Goal: Information Seeking & Learning: Learn about a topic

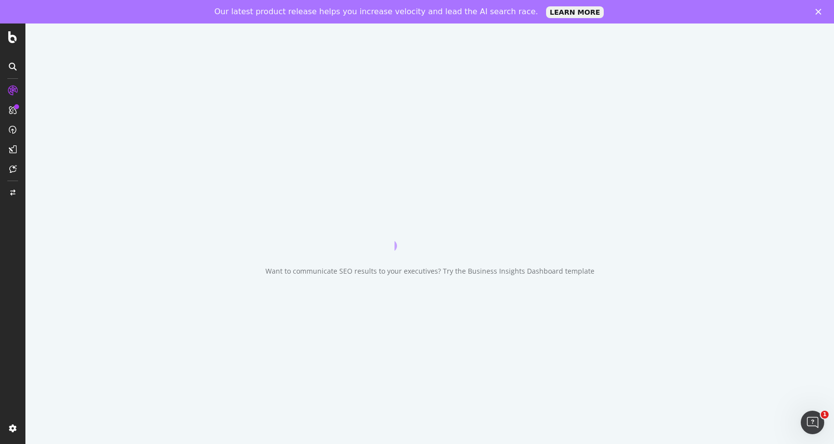
click at [11, 84] on div at bounding box center [13, 91] width 16 height 16
click at [11, 86] on icon at bounding box center [13, 91] width 10 height 10
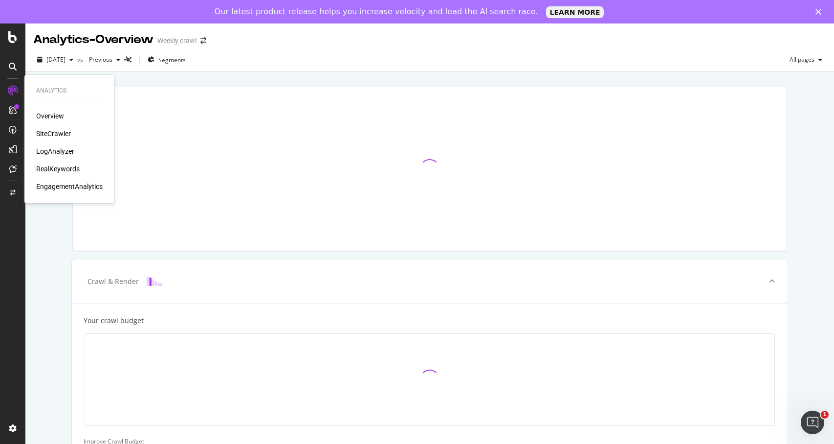
click at [55, 154] on div "LogAnalyzer" at bounding box center [55, 151] width 38 height 10
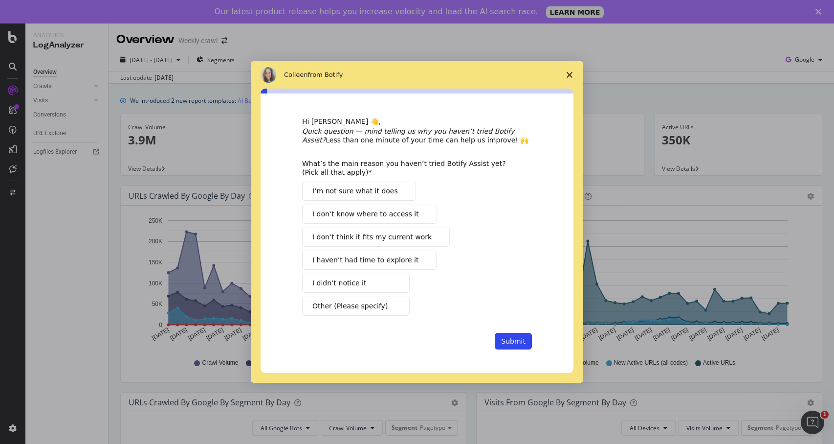
click at [571, 75] on icon "Close survey" at bounding box center [570, 75] width 6 height 6
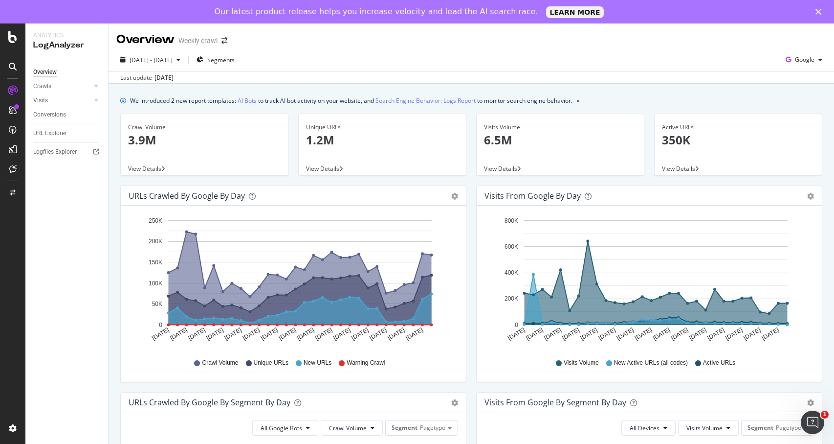
scroll to position [372, 0]
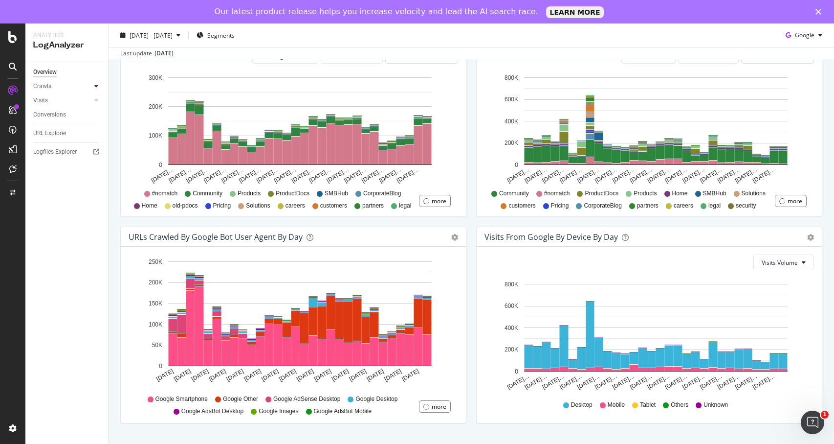
click at [95, 86] on icon at bounding box center [96, 86] width 4 height 6
click at [92, 167] on div at bounding box center [96, 167] width 10 height 10
click at [56, 178] on div "CustomReports" at bounding box center [60, 175] width 48 height 10
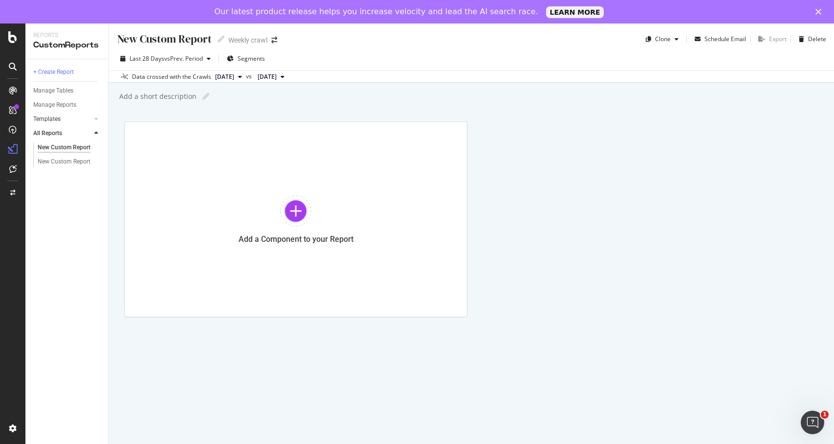
click at [81, 116] on link "Templates" at bounding box center [62, 119] width 58 height 10
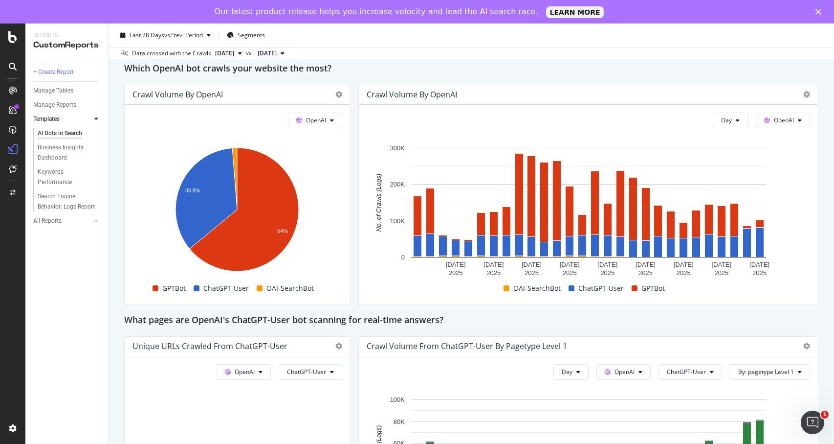
scroll to position [825, 0]
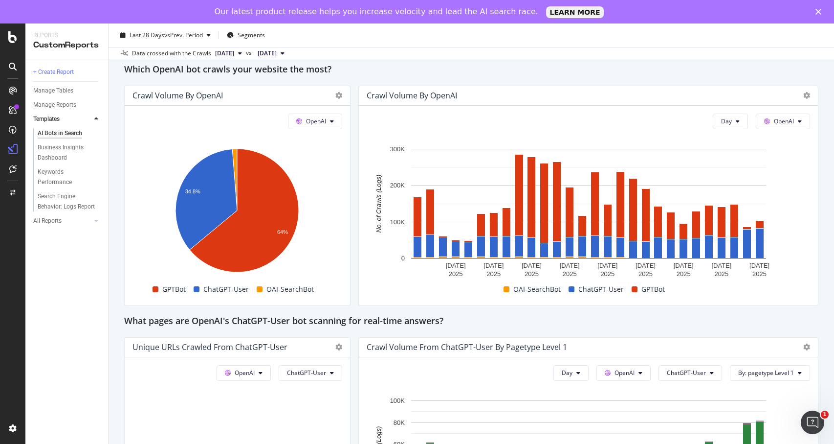
click at [815, 16] on div "Our latest product release helps you increase velocity and lead the AI search r…" at bounding box center [417, 12] width 834 height 16
click at [820, 14] on icon "Close" at bounding box center [819, 12] width 6 height 6
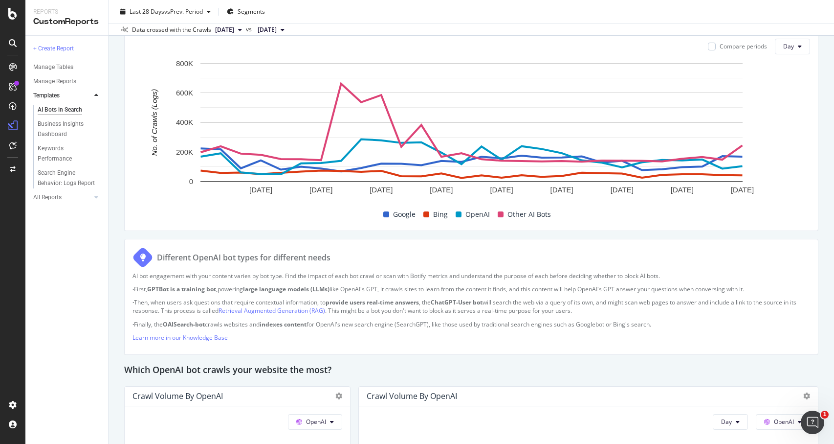
scroll to position [0, 0]
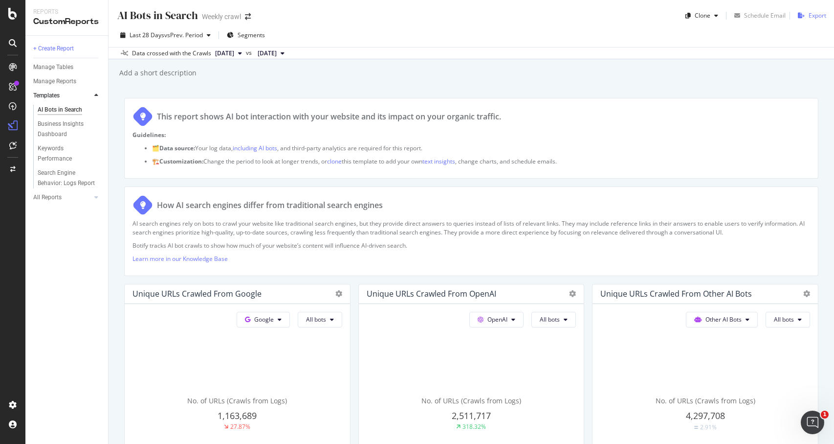
click at [816, 14] on div "Export" at bounding box center [818, 15] width 18 height 8
click at [350, 292] on div "Unique URLs Crawled from OpenAI" at bounding box center [237, 294] width 225 height 20
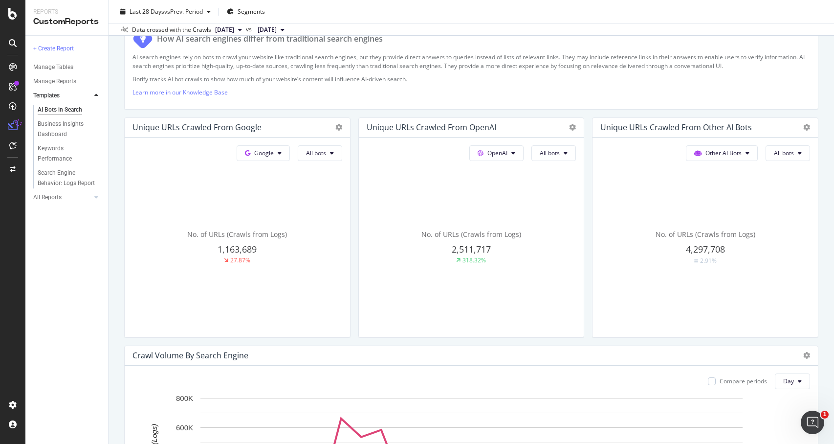
scroll to position [166, 0]
click at [342, 128] on icon at bounding box center [339, 127] width 7 height 7
click at [586, 176] on icon at bounding box center [584, 179] width 6 height 6
click at [335, 128] on div at bounding box center [337, 128] width 12 height 10
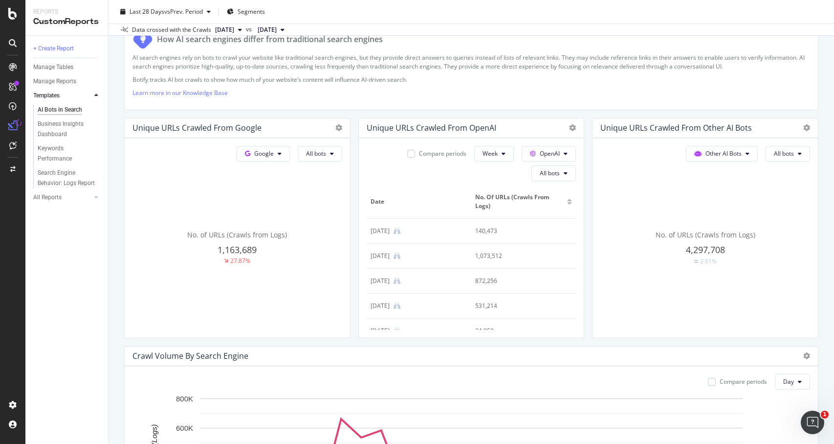
click at [342, 131] on div at bounding box center [337, 128] width 12 height 10
click at [342, 129] on icon at bounding box center [339, 127] width 7 height 7
click at [607, 161] on span "Bar (by Value)" at bounding box center [630, 161] width 73 height 9
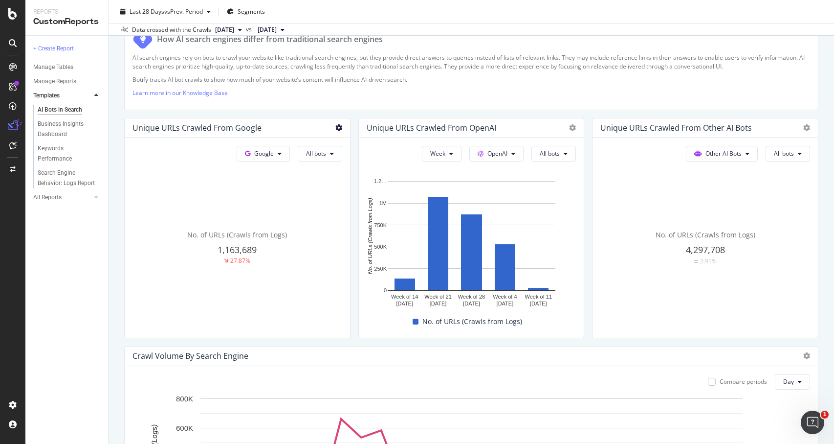
click at [340, 128] on icon at bounding box center [339, 127] width 7 height 7
click at [376, 145] on span "Trend" at bounding box center [395, 142] width 73 height 9
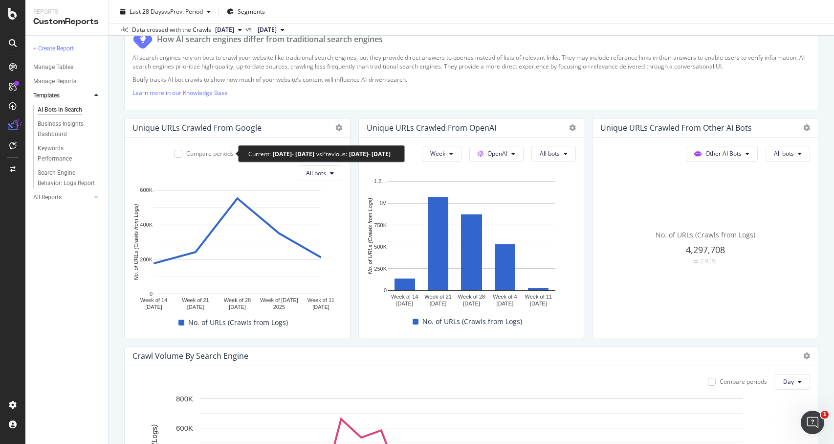
click at [210, 150] on div "Compare periods" at bounding box center [209, 153] width 47 height 8
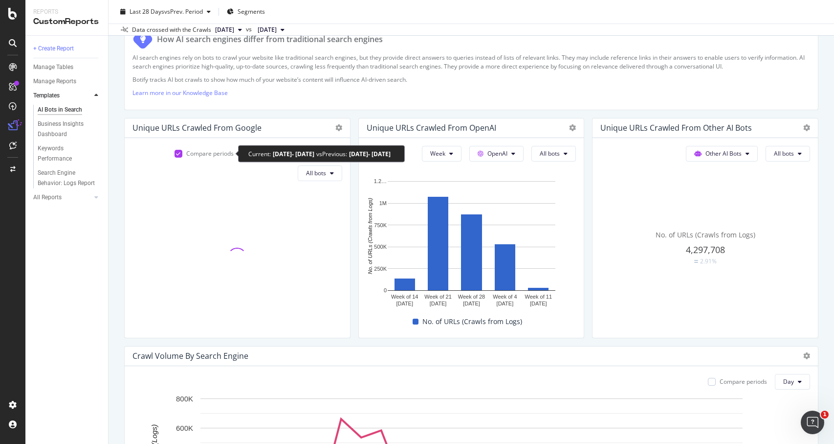
click at [200, 154] on div "Compare periods" at bounding box center [209, 153] width 47 height 8
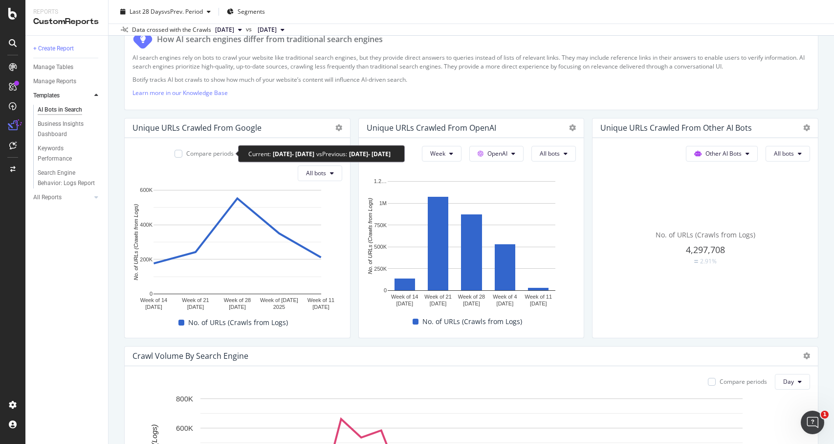
click at [208, 151] on div "Compare periods" at bounding box center [209, 153] width 47 height 8
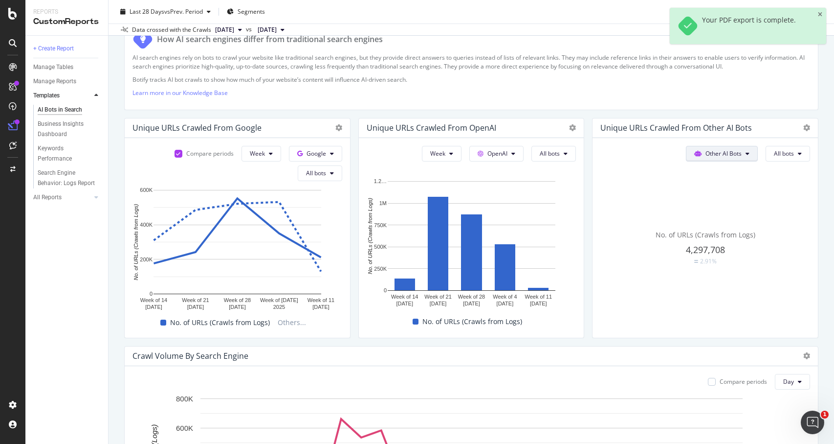
click at [742, 155] on button "Other AI Bots" at bounding box center [722, 154] width 72 height 16
click at [791, 154] on span "All bots" at bounding box center [784, 153] width 20 height 8
click at [342, 126] on icon at bounding box center [339, 127] width 7 height 7
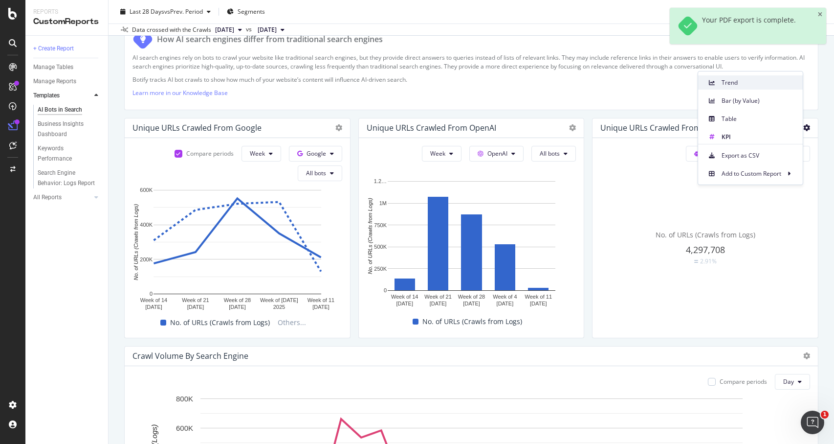
click at [741, 84] on span "Trend" at bounding box center [758, 82] width 73 height 9
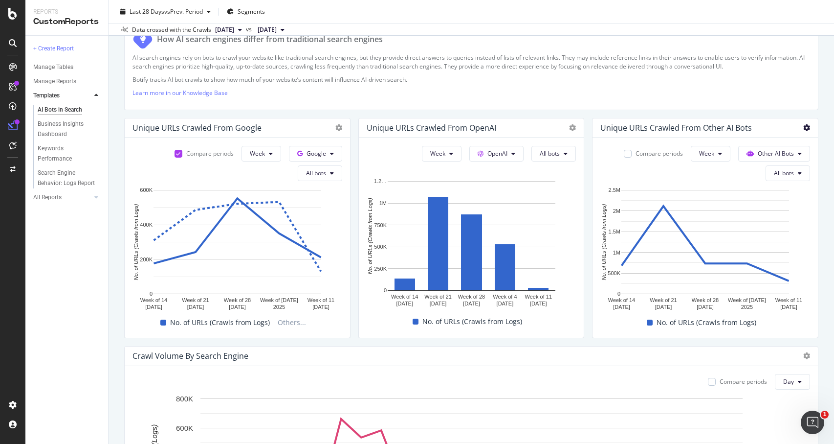
click at [342, 130] on icon at bounding box center [339, 127] width 7 height 7
click at [746, 105] on div "Bar (by Value)" at bounding box center [750, 100] width 105 height 14
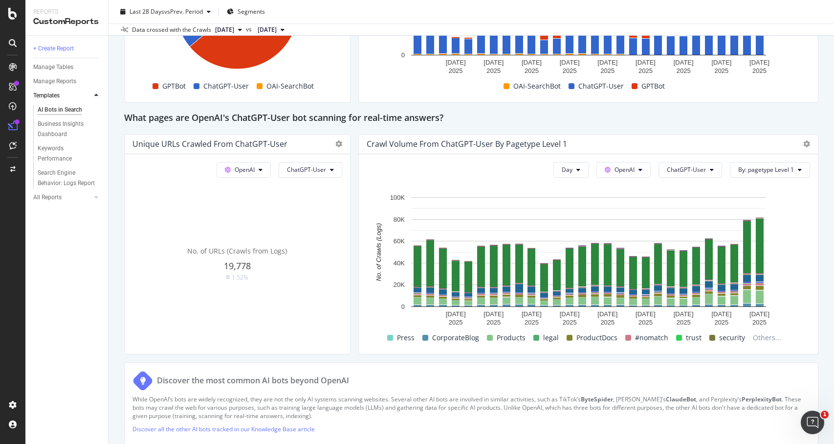
scroll to position [1004, 0]
click at [372, 172] on div "Bar (by Value)" at bounding box center [388, 178] width 105 height 14
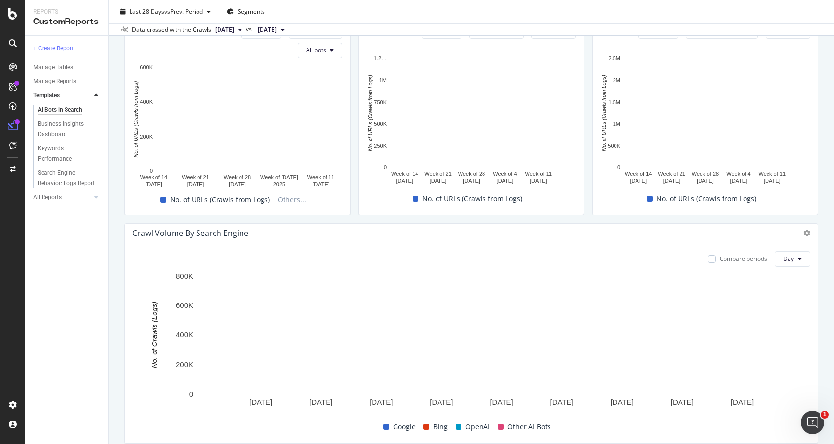
scroll to position [0, 0]
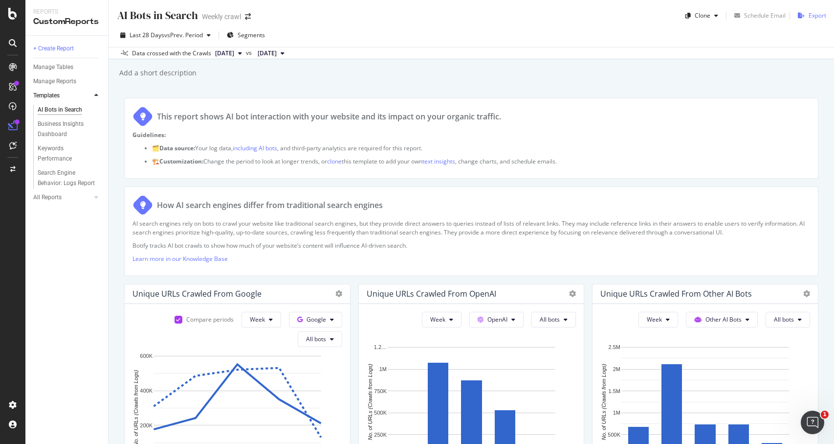
click at [814, 16] on div "Export" at bounding box center [818, 15] width 18 height 8
click at [616, 37] on div "Last 28 Days vs Prev. Period Segments" at bounding box center [472, 37] width 726 height 20
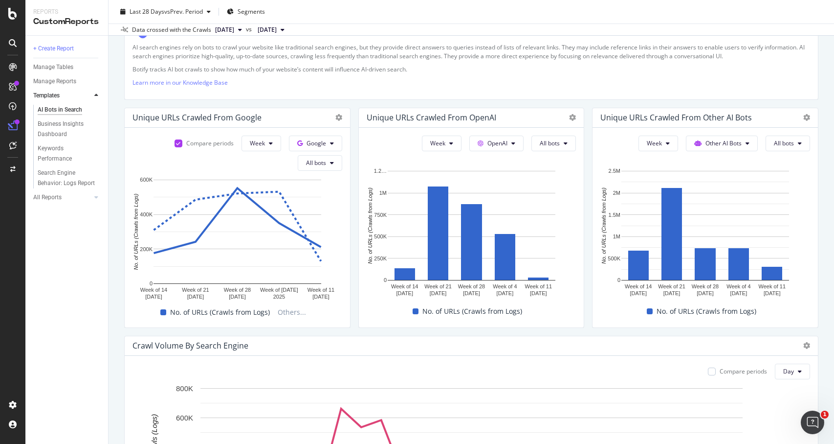
scroll to position [172, 0]
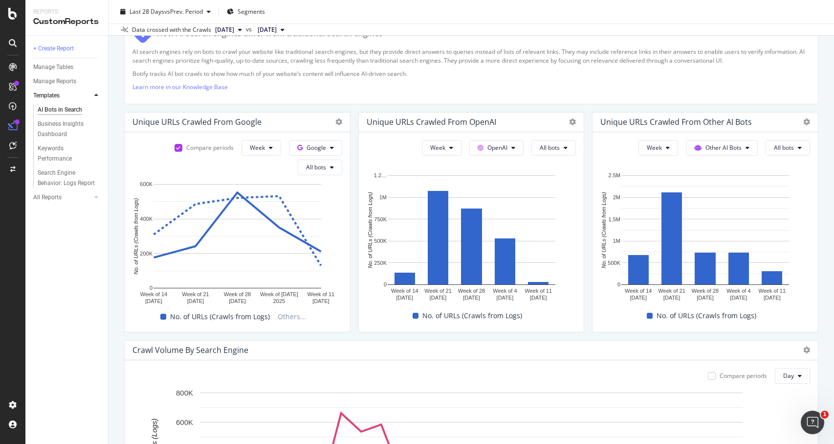
click at [553, 84] on p "Learn more in our Knowledge Base" at bounding box center [472, 87] width 678 height 8
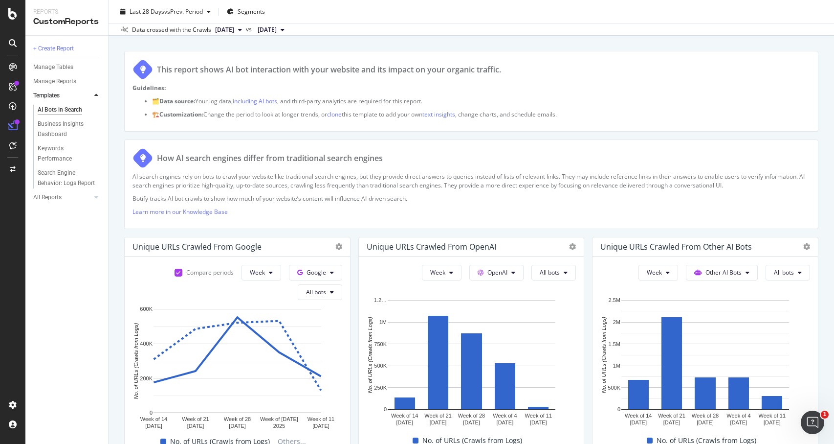
scroll to position [0, 0]
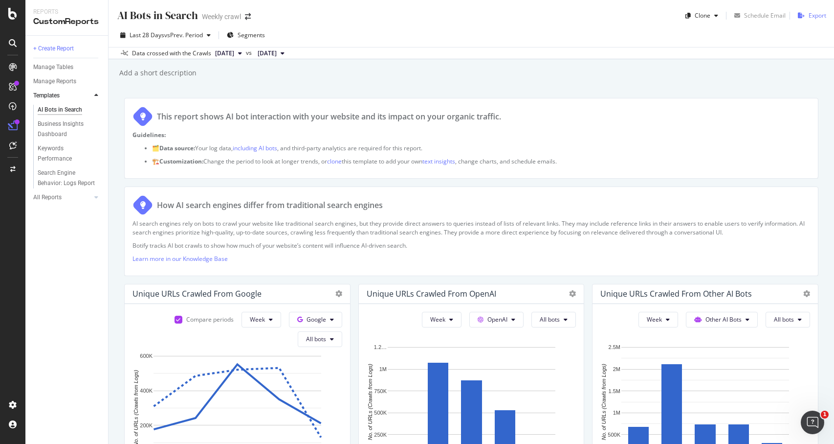
click at [815, 15] on div "Export" at bounding box center [818, 15] width 18 height 8
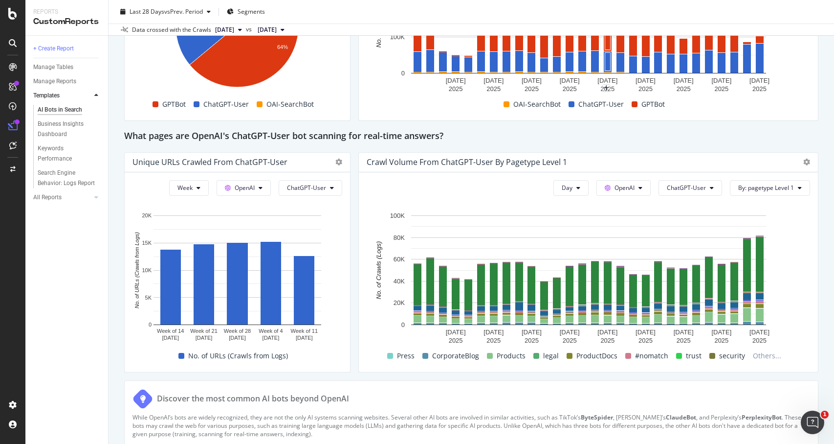
scroll to position [985, 0]
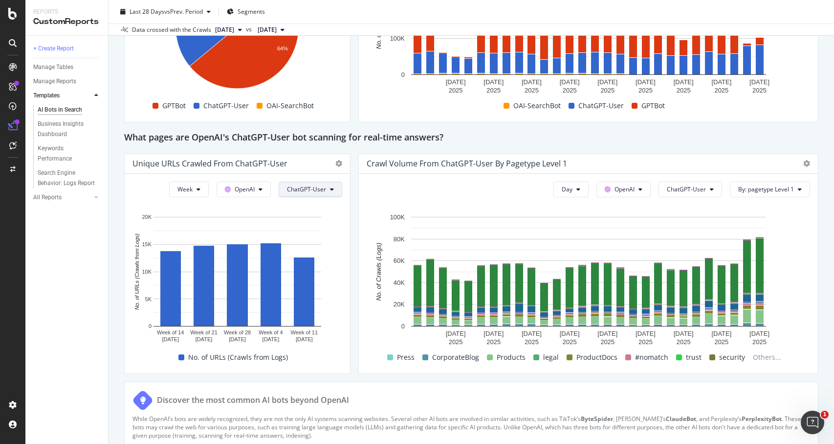
click at [328, 188] on button "ChatGPT-User" at bounding box center [311, 189] width 64 height 16
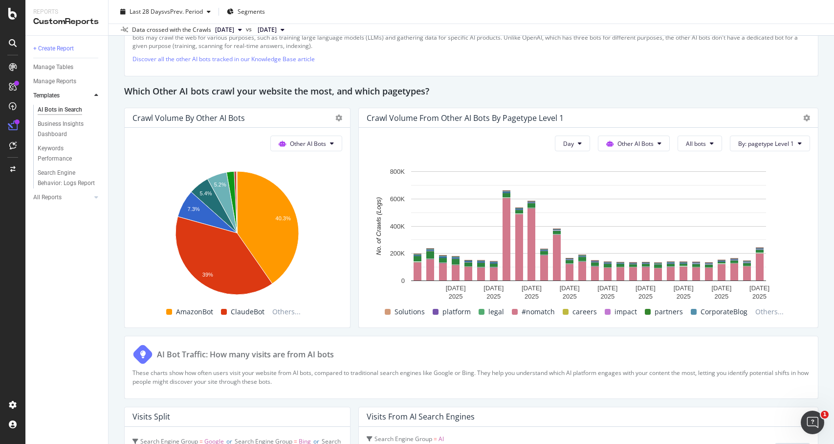
scroll to position [1371, 0]
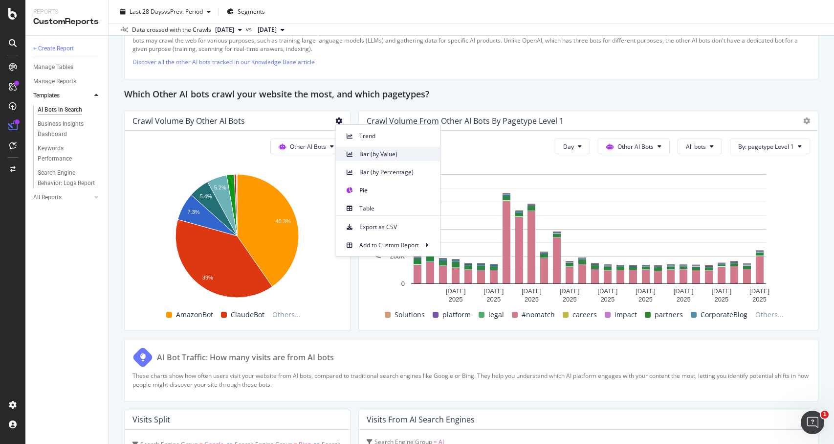
click at [374, 155] on span "Bar (by Value)" at bounding box center [395, 154] width 73 height 9
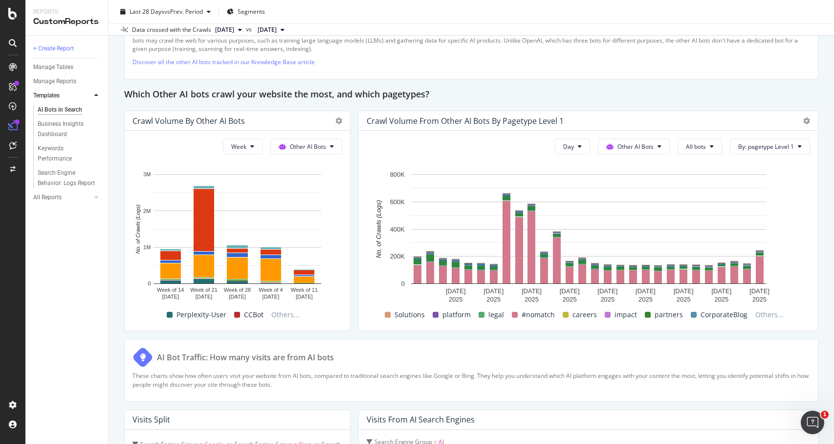
click at [364, 210] on span "Table" at bounding box center [395, 208] width 73 height 9
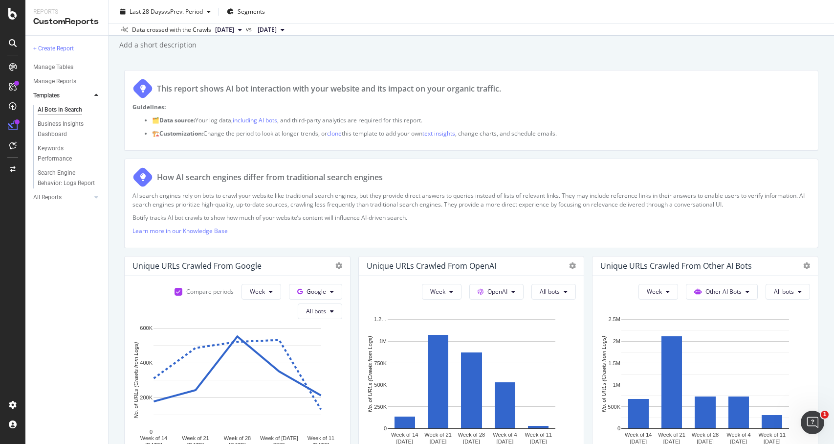
scroll to position [0, 0]
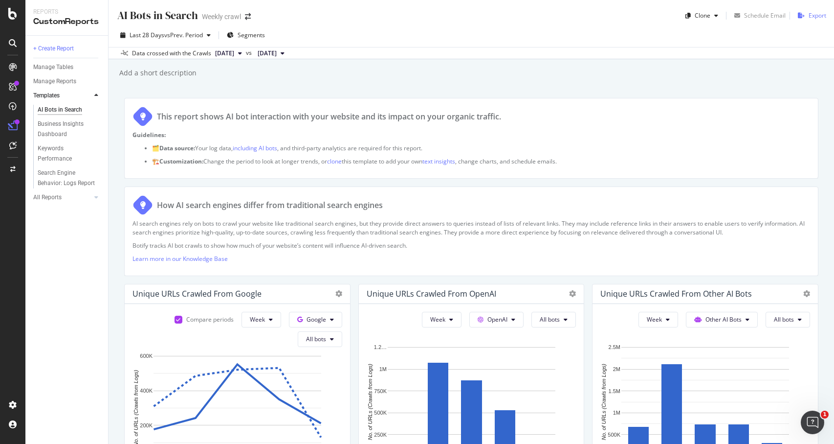
click at [813, 14] on div "Export" at bounding box center [818, 15] width 18 height 8
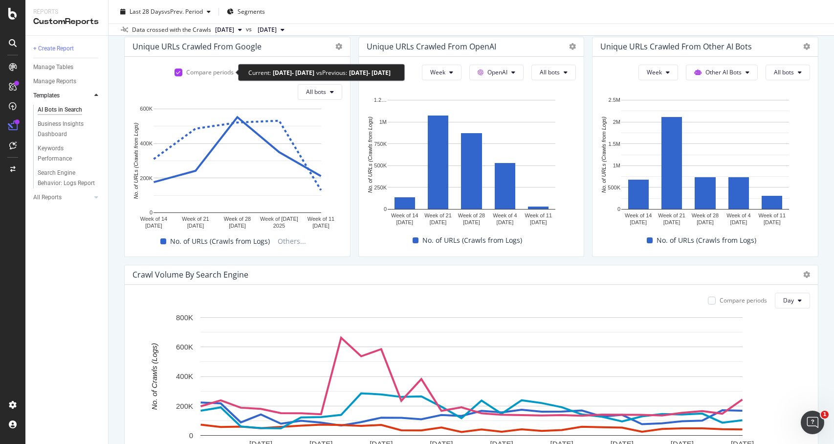
scroll to position [243, 0]
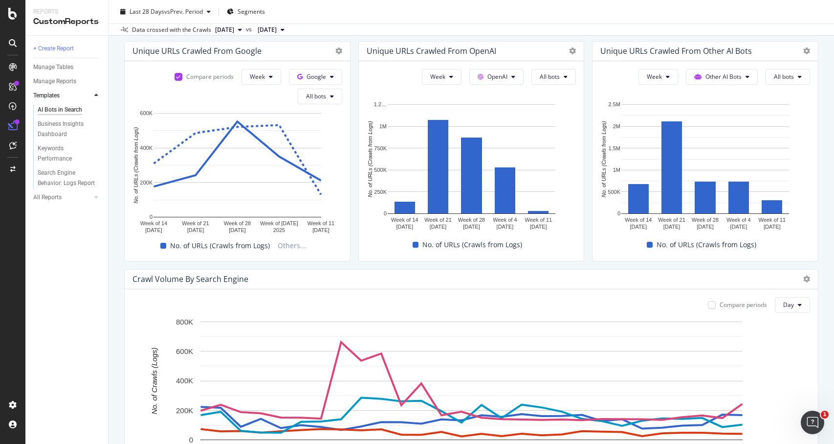
click at [234, 26] on span "2025 Aug. 9th" at bounding box center [224, 29] width 19 height 9
click at [46, 321] on div "+ Create Report Manage Tables Manage Reports Templates AI Bots in Search Busine…" at bounding box center [66, 240] width 83 height 408
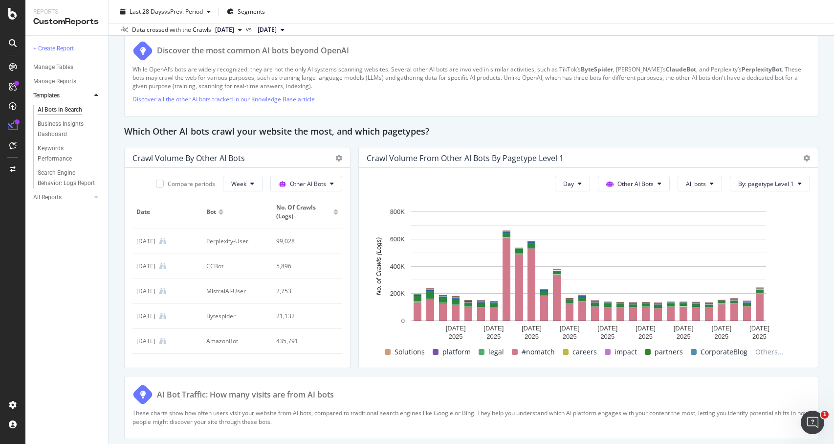
scroll to position [1330, 0]
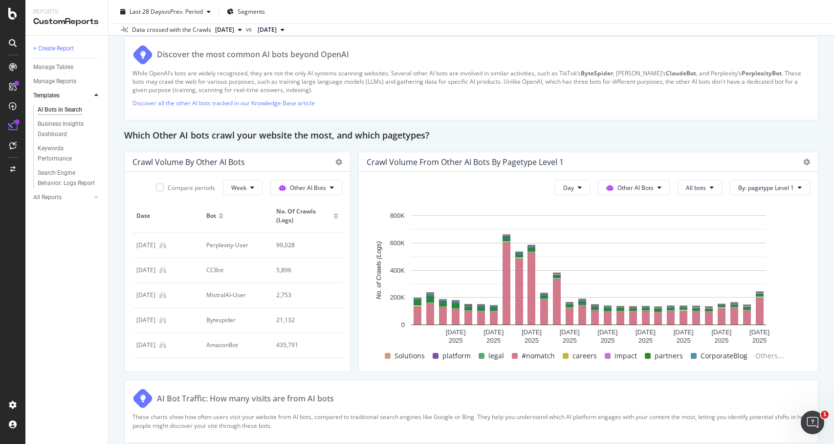
click at [336, 219] on div "No. of Crawls (Logs)" at bounding box center [307, 216] width 62 height 18
click at [175, 182] on div "Compare periods" at bounding box center [185, 188] width 59 height 16
click at [172, 184] on div "Compare periods" at bounding box center [191, 187] width 47 height 8
click at [336, 218] on div at bounding box center [336, 217] width 5 height 2
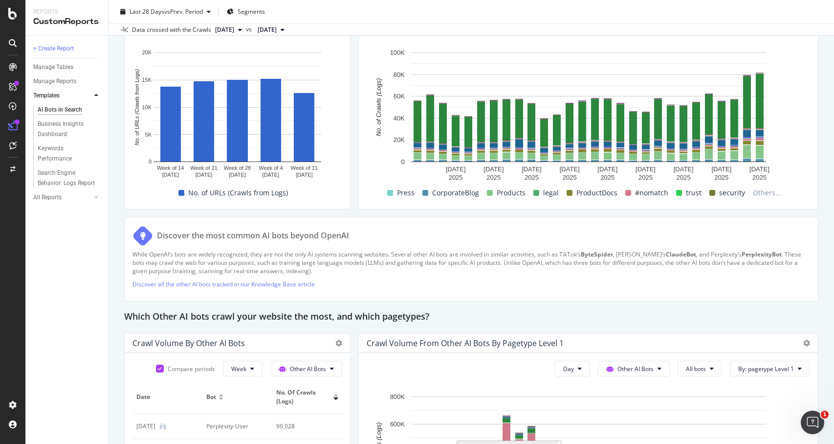
scroll to position [1011, 0]
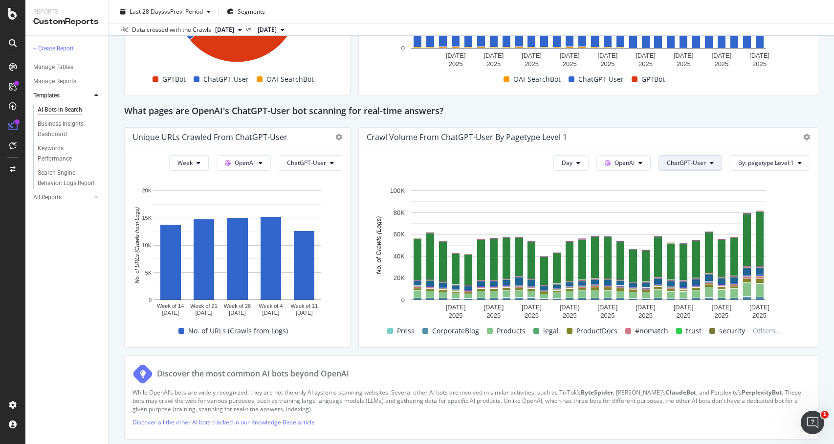
click at [689, 163] on span "ChatGPT-User" at bounding box center [686, 162] width 39 height 8
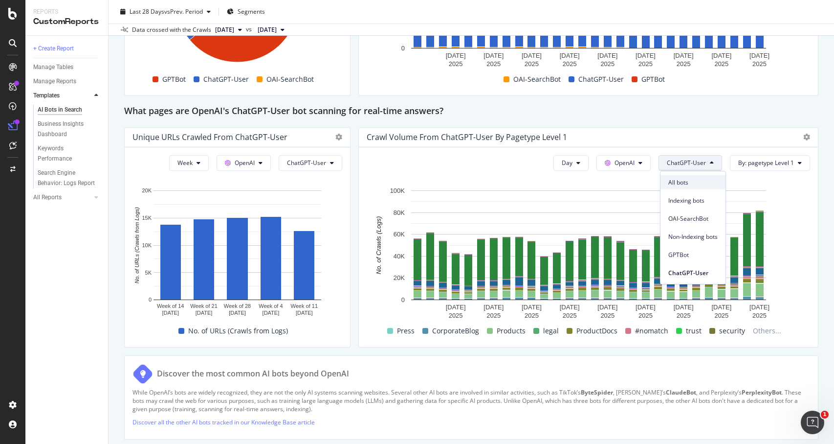
click at [685, 179] on span "All bots" at bounding box center [693, 182] width 49 height 9
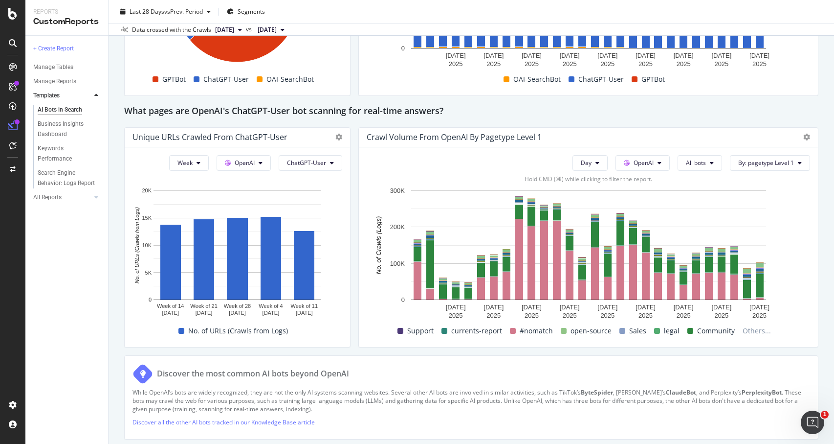
click at [520, 330] on div "#nomatch" at bounding box center [531, 331] width 51 height 12
click at [514, 331] on span at bounding box center [513, 331] width 6 height 6
click at [534, 325] on span "#nomatch" at bounding box center [536, 331] width 33 height 12
click at [589, 166] on span "Day" at bounding box center [586, 162] width 11 height 8
click at [593, 196] on span "Week" at bounding box center [591, 200] width 18 height 9
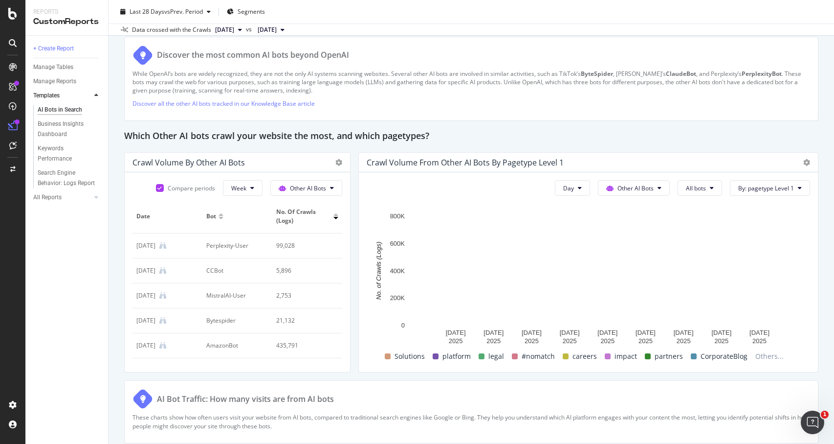
scroll to position [1312, 0]
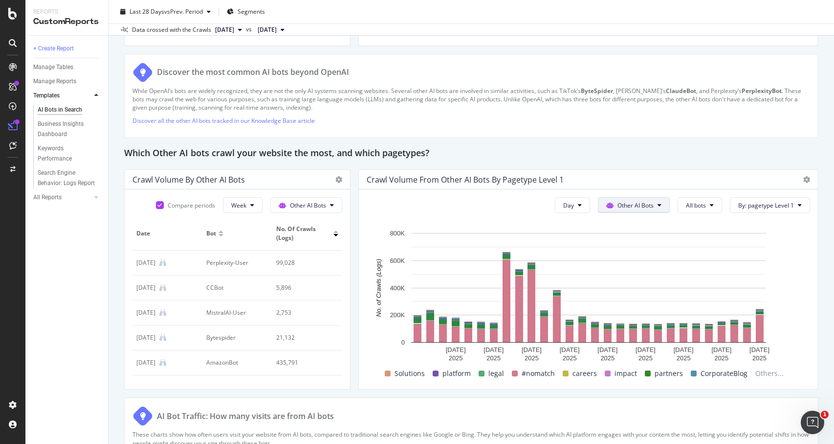
click at [657, 204] on button "Other AI Bots" at bounding box center [634, 205] width 72 height 16
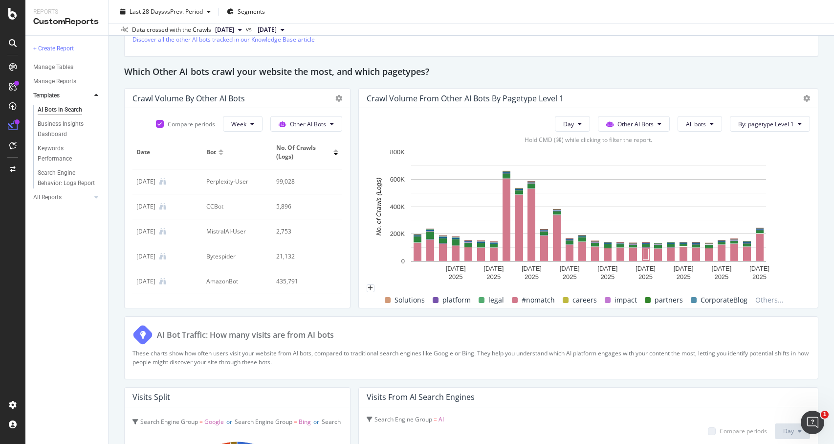
scroll to position [1390, 0]
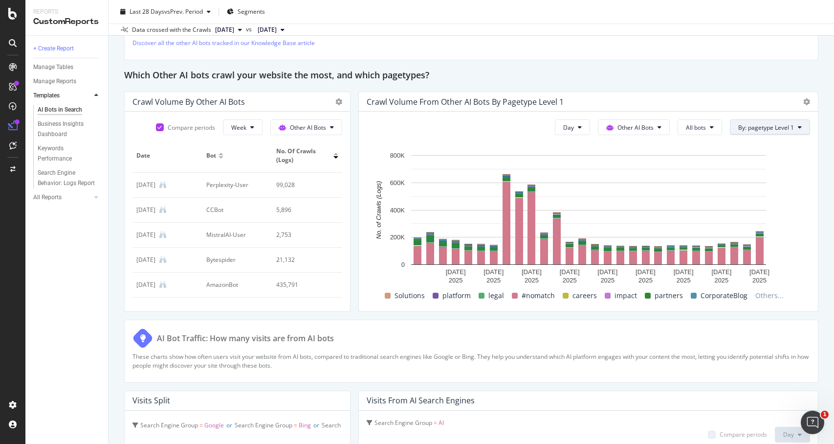
click at [792, 164] on div "Select a Segment" at bounding box center [749, 163] width 121 height 16
click at [779, 161] on div "Segments" at bounding box center [785, 157] width 50 height 8
click at [748, 127] on span "By: pagetype Level 1" at bounding box center [767, 127] width 56 height 8
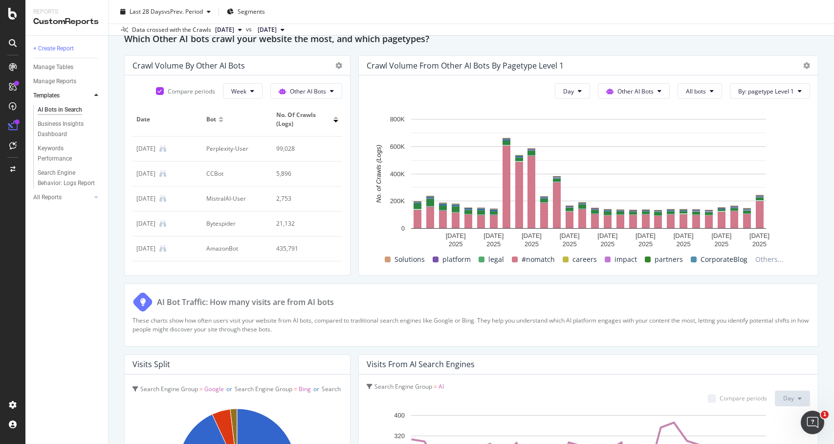
scroll to position [1295, 0]
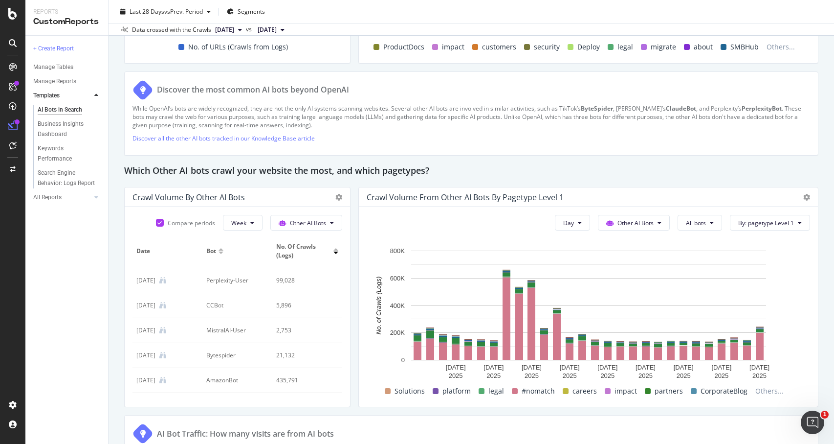
click at [309, 251] on span "No. of Crawls (Logs)" at bounding box center [303, 251] width 55 height 18
click at [336, 250] on div at bounding box center [336, 249] width 5 height 2
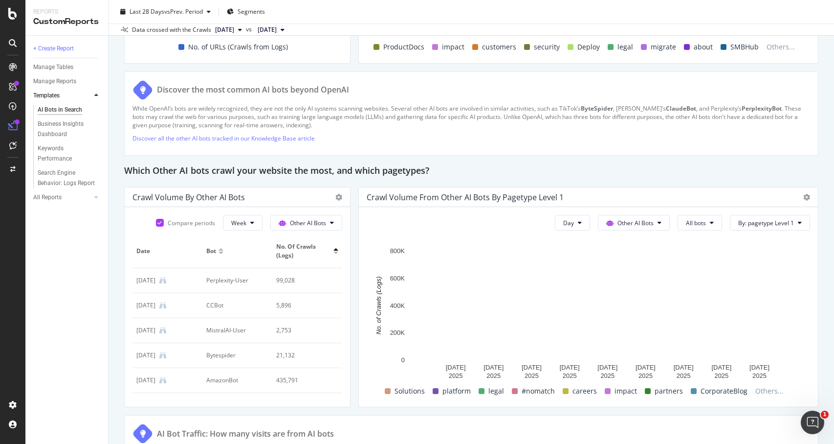
click at [337, 254] on div "No. of Crawls (Logs)" at bounding box center [307, 251] width 62 height 18
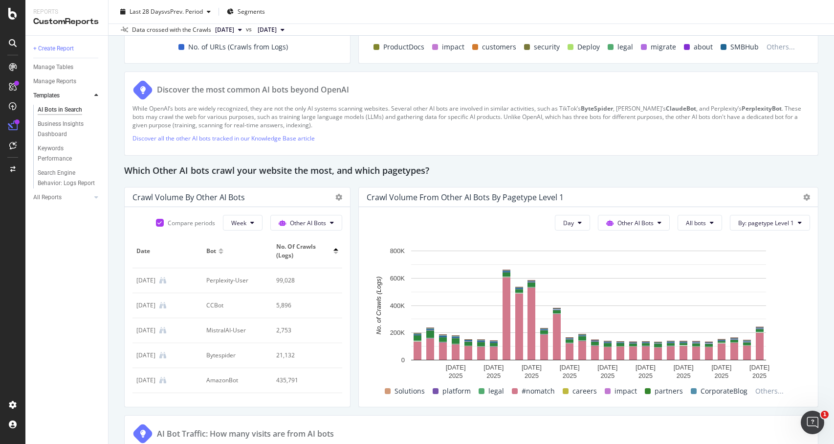
click at [337, 253] on div at bounding box center [336, 252] width 5 height 2
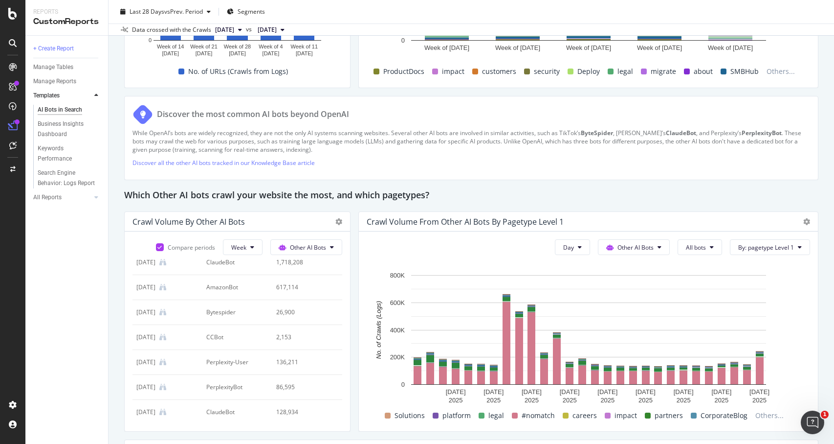
scroll to position [0, 0]
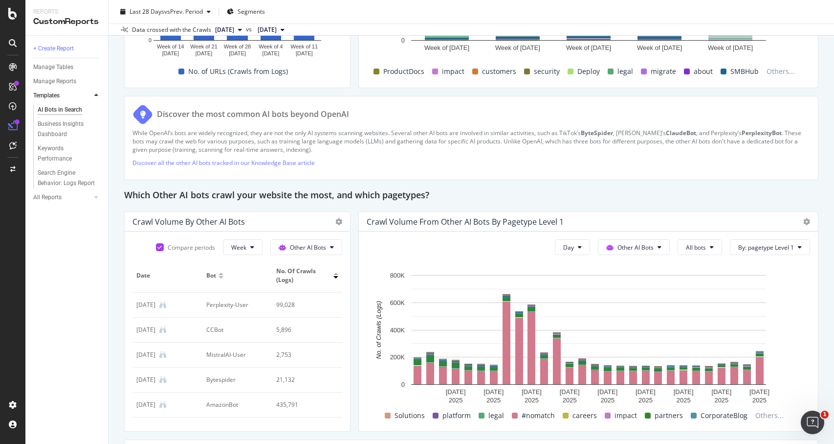
click at [301, 270] on span "No. of Crawls (Logs)" at bounding box center [303, 276] width 55 height 18
click at [337, 273] on div at bounding box center [336, 273] width 5 height 2
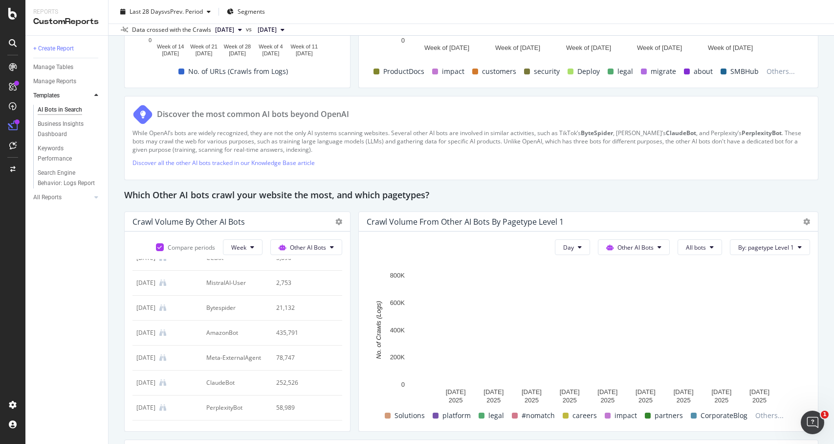
scroll to position [78, 0]
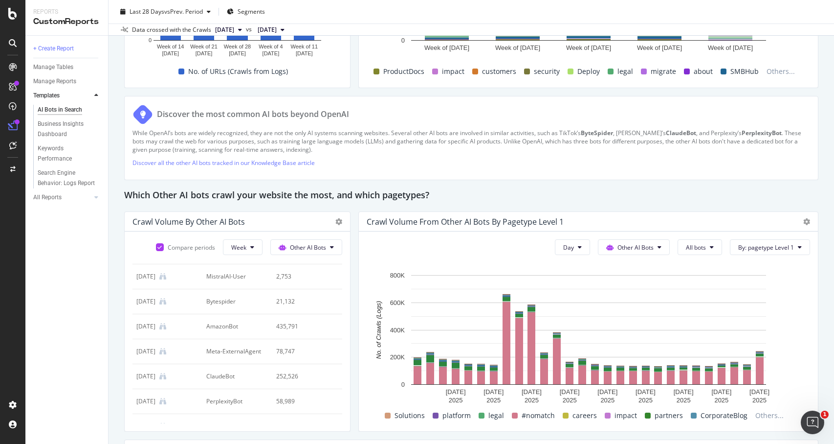
click at [357, 329] on div "Export as CSV" at bounding box center [388, 327] width 105 height 14
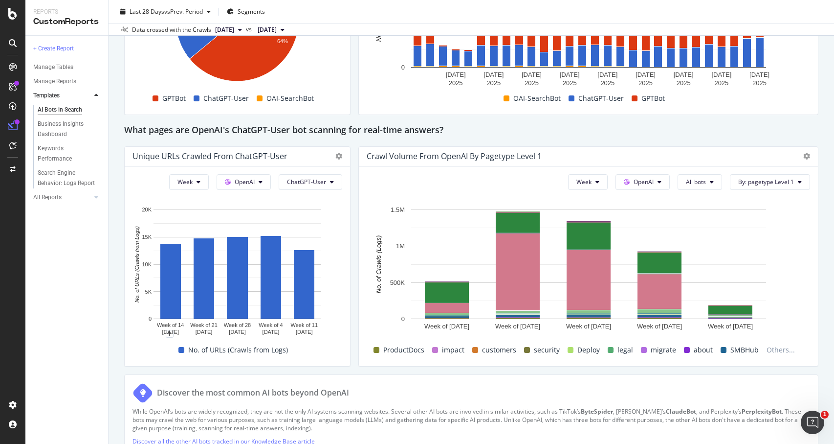
scroll to position [991, 0]
click at [804, 157] on icon at bounding box center [807, 156] width 7 height 7
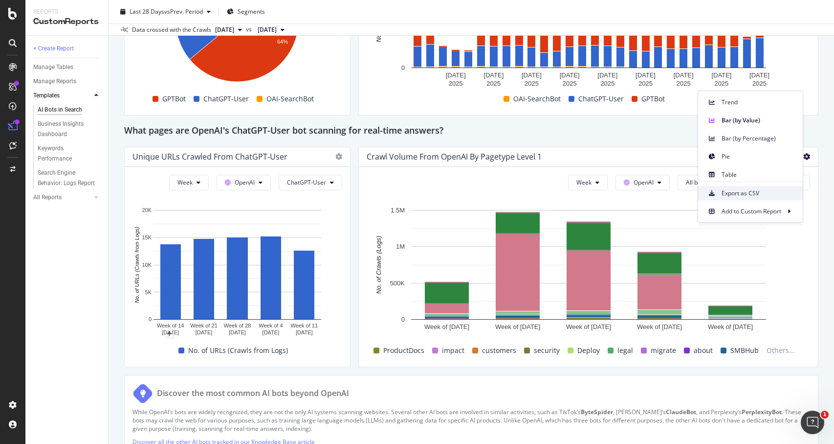
click at [749, 195] on span "Export as CSV" at bounding box center [758, 193] width 73 height 9
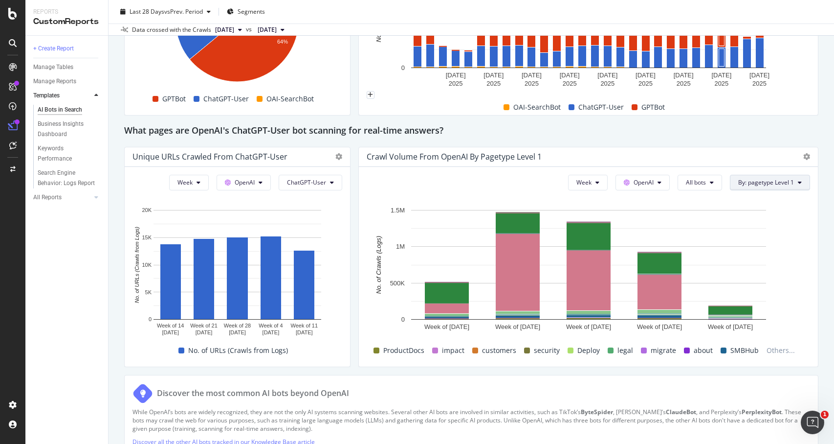
click at [780, 182] on span "By: pagetype Level 1" at bounding box center [767, 182] width 56 height 8
click at [761, 212] on div "Select a Segment" at bounding box center [749, 217] width 121 height 16
click at [764, 216] on span "Segments" at bounding box center [777, 211] width 27 height 8
click at [769, 227] on span "pagetype Level" at bounding box center [789, 223] width 41 height 8
click at [734, 211] on span "Level 1" at bounding box center [743, 207] width 19 height 8
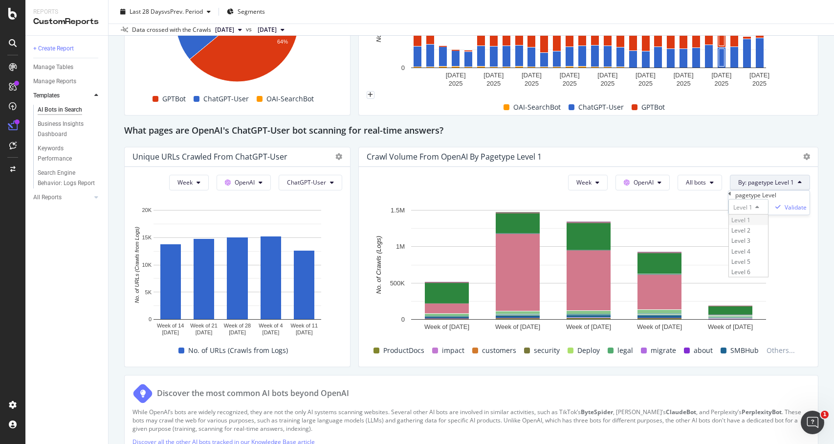
click at [732, 224] on span "Level 1" at bounding box center [741, 220] width 19 height 8
click at [785, 211] on div "Validate" at bounding box center [796, 206] width 22 height 8
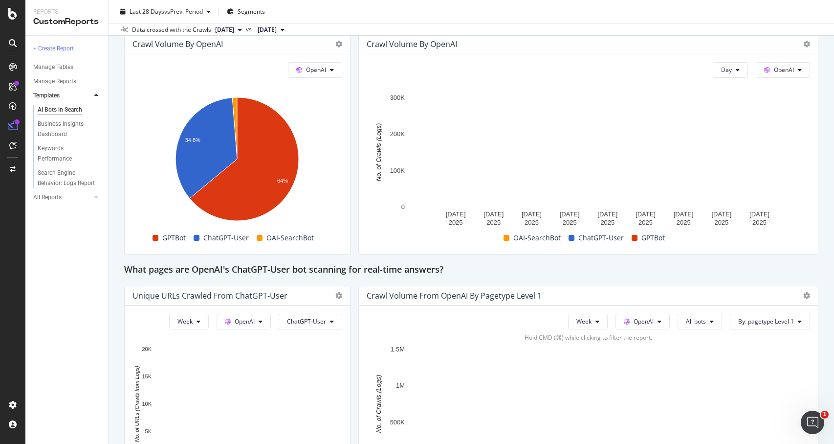
scroll to position [852, 0]
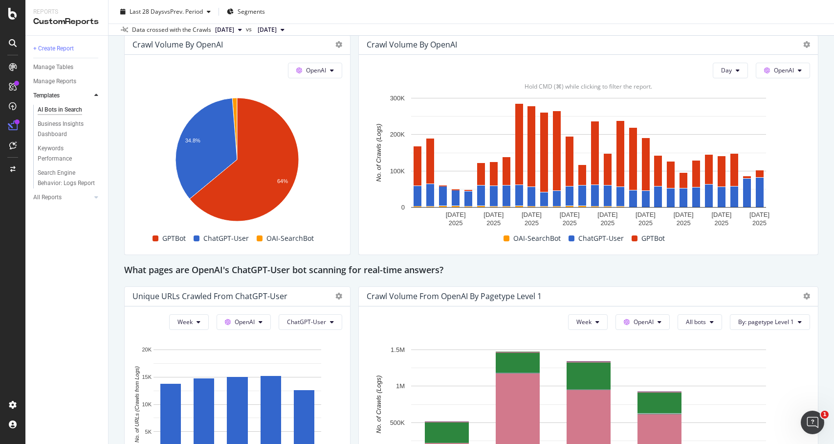
click at [526, 237] on span "OAI-SearchBot" at bounding box center [537, 238] width 47 height 12
click at [802, 67] on icon at bounding box center [800, 70] width 4 height 6
click at [690, 107] on rect "A chart." at bounding box center [588, 153] width 355 height 110
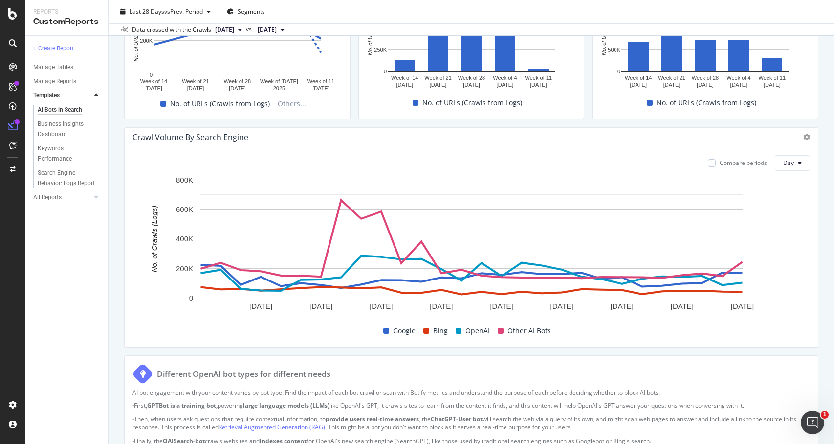
scroll to position [378, 0]
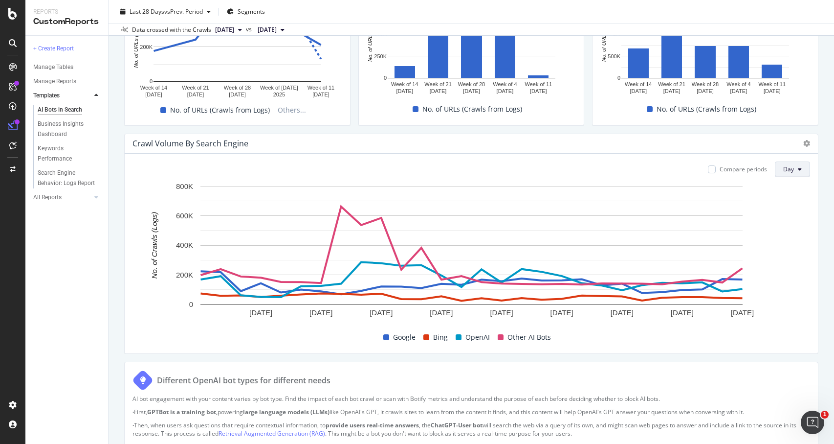
click at [799, 166] on icon at bounding box center [800, 169] width 4 height 6
click at [792, 211] on div "Week" at bounding box center [792, 207] width 33 height 14
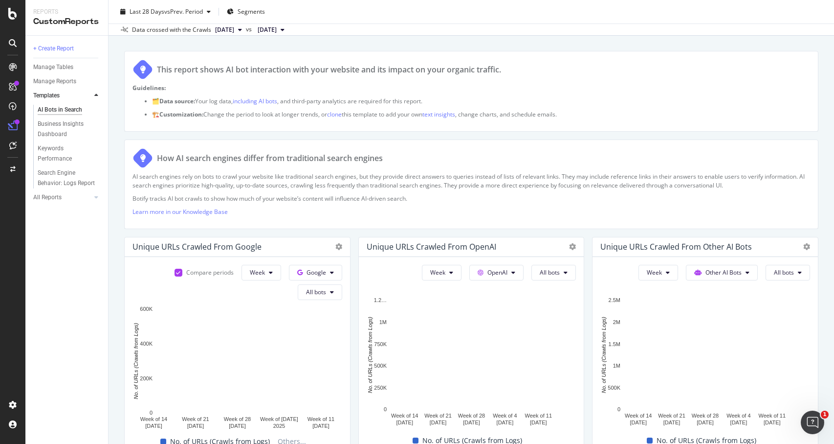
scroll to position [0, 0]
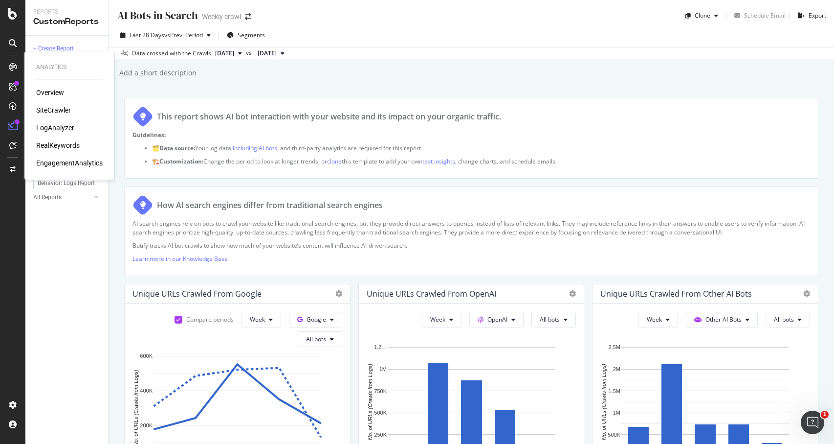
click at [64, 128] on div "LogAnalyzer" at bounding box center [55, 128] width 38 height 10
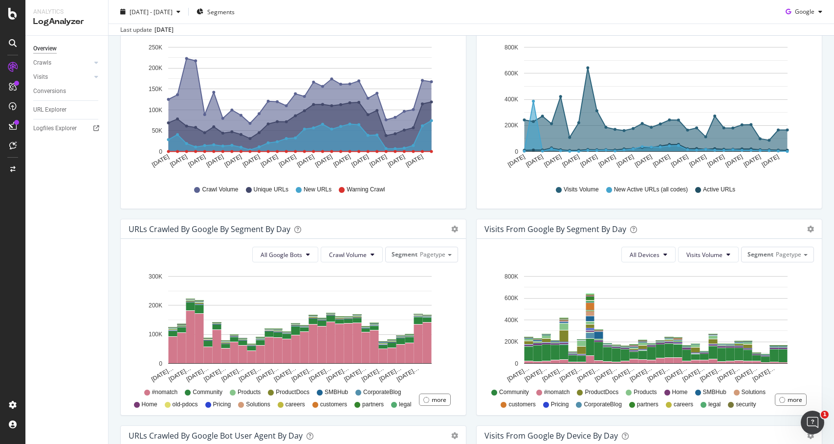
scroll to position [153, 0]
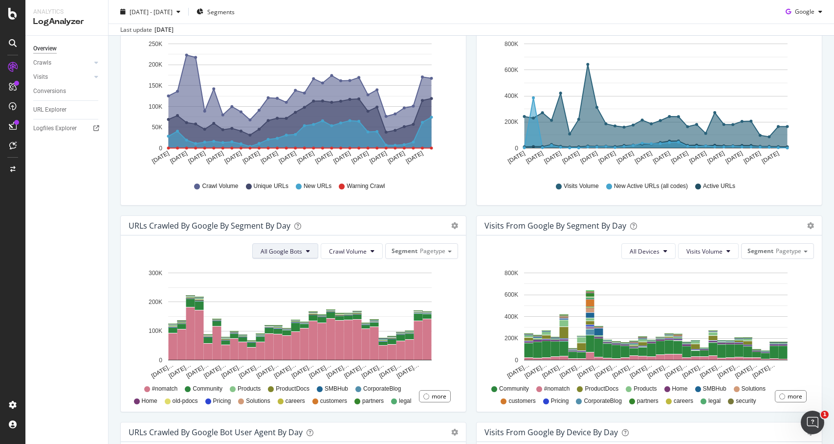
click at [301, 250] on span "All Google Bots" at bounding box center [282, 251] width 42 height 8
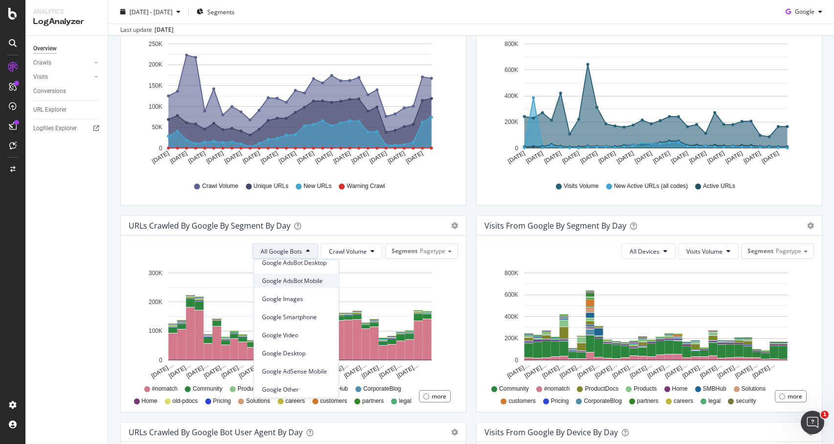
scroll to position [0, 0]
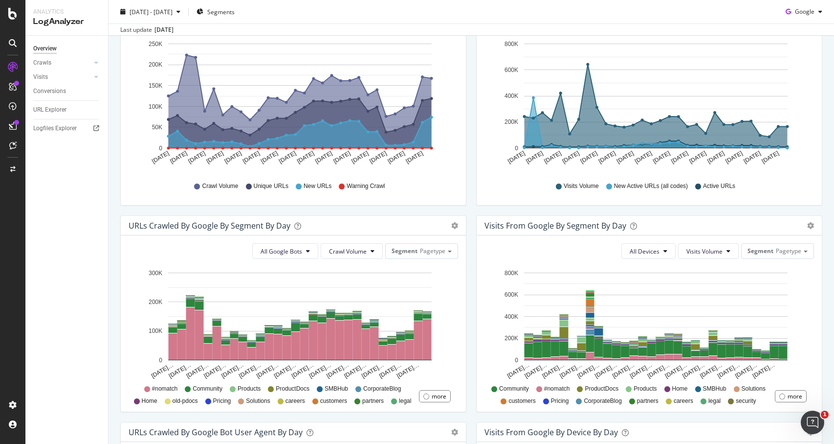
click at [211, 264] on div "All Google Bots Crawl Volume Segment Pagetype Hold CMD (⌘) while clicking to fi…" at bounding box center [293, 323] width 345 height 176
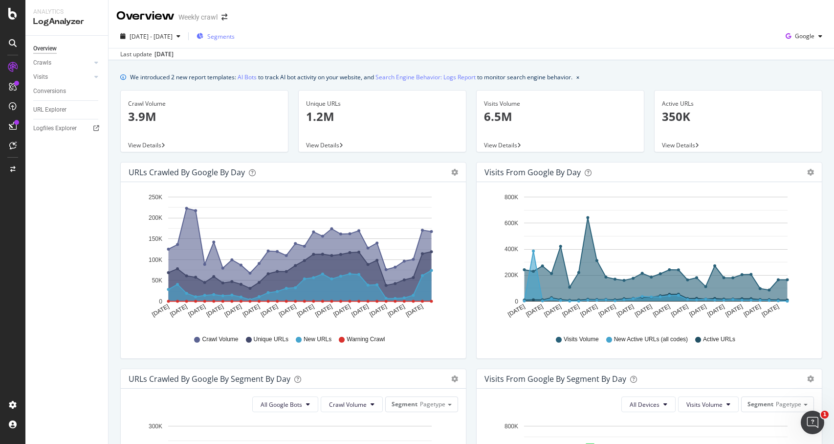
click at [235, 40] on span "Segments" at bounding box center [220, 36] width 27 height 8
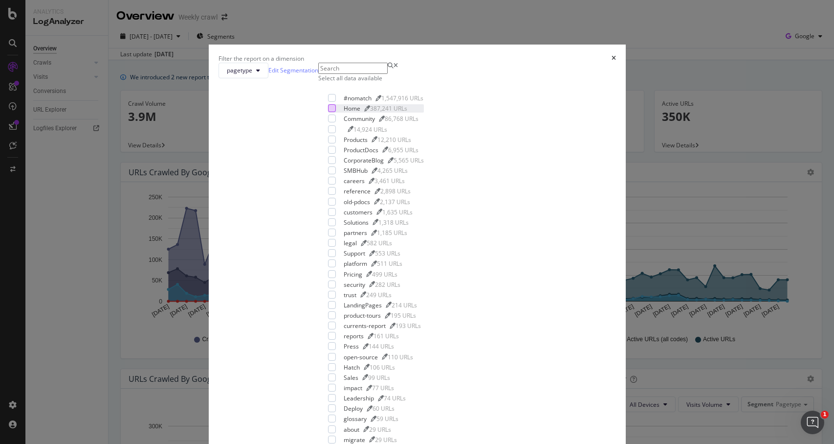
click at [328, 112] on div "modal" at bounding box center [332, 108] width 8 height 8
click at [328, 122] on div "modal" at bounding box center [332, 118] width 8 height 8
click at [328, 207] on div "#nomatch 1,547,916 URLs Home 387,241 URLs Community 86,768 URLs 14,924 URLs Pro…" at bounding box center [376, 269] width 96 height 350
click at [328, 122] on div "modal" at bounding box center [332, 118] width 8 height 8
click at [328, 133] on div "modal" at bounding box center [332, 129] width 8 height 8
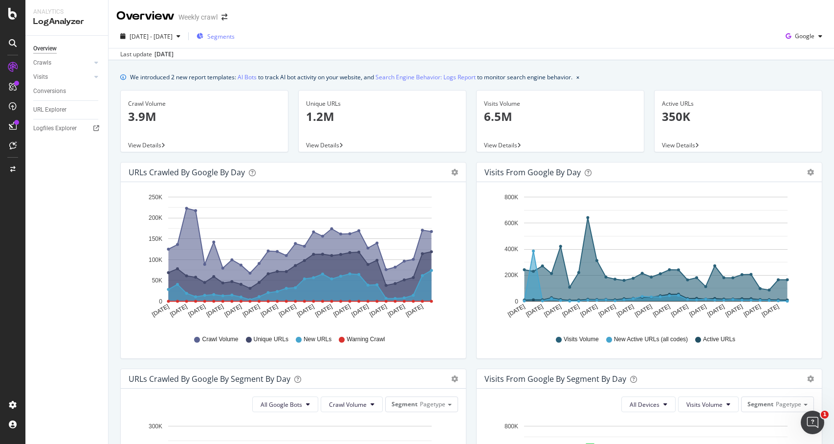
click at [235, 40] on span "Segments" at bounding box center [220, 36] width 27 height 8
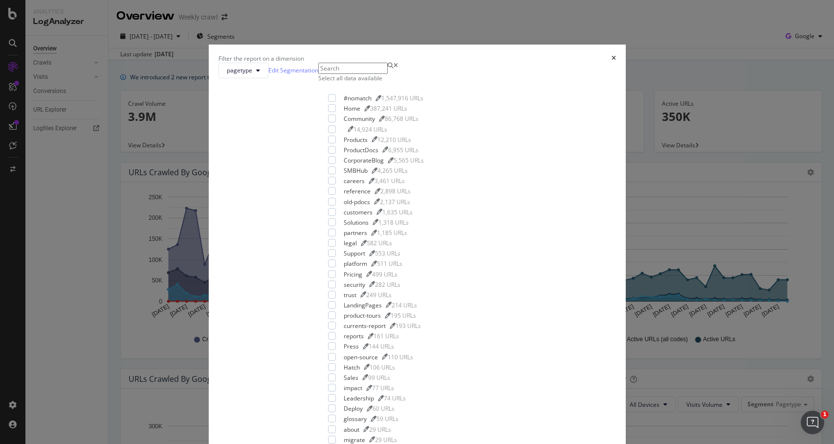
click at [265, 67] on div "Filter the report on a dimension pagetype Edit Segmentation Select all data ava…" at bounding box center [417, 222] width 834 height 444
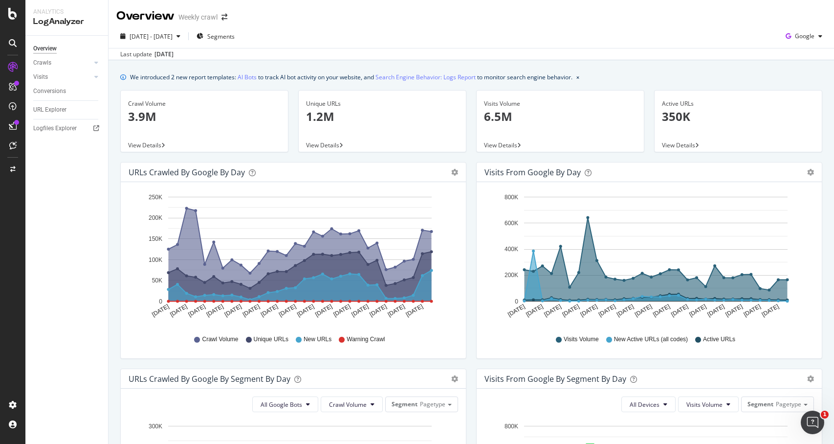
click at [16, 42] on icon at bounding box center [13, 43] width 8 height 8
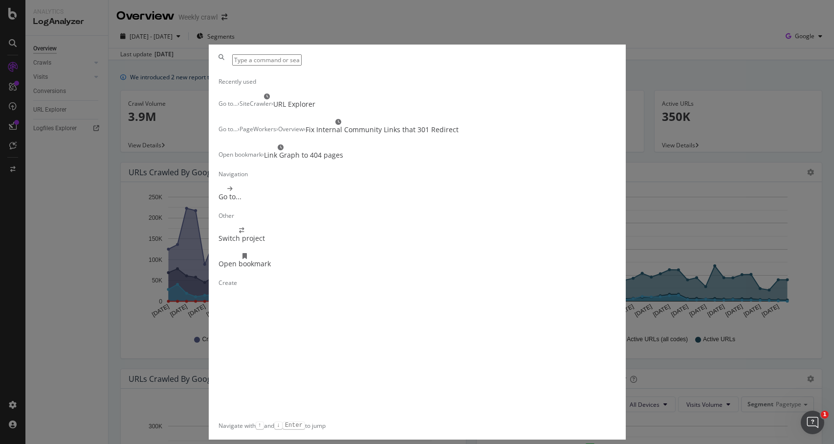
click at [302, 66] on input "modal" at bounding box center [266, 59] width 69 height 11
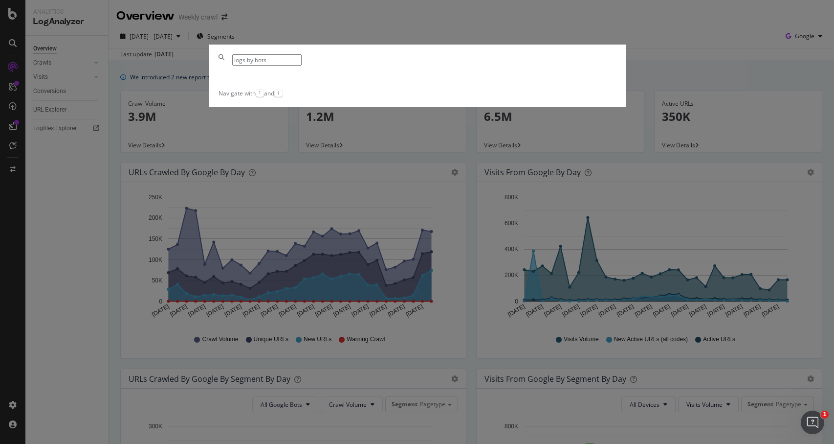
type input "logs by bots"
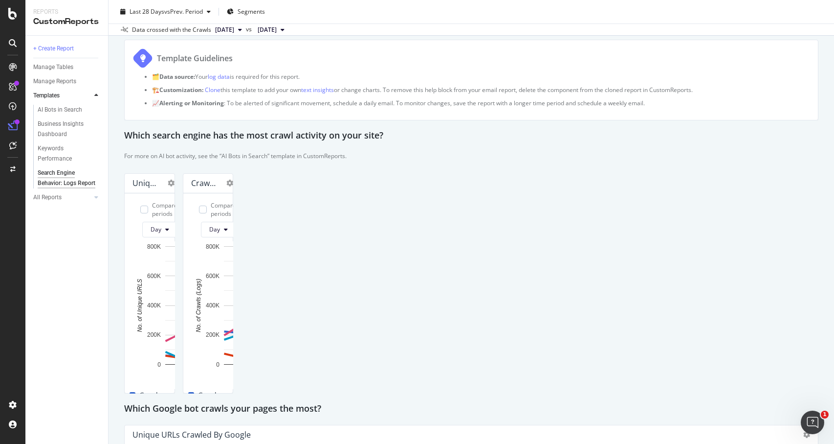
scroll to position [19, 0]
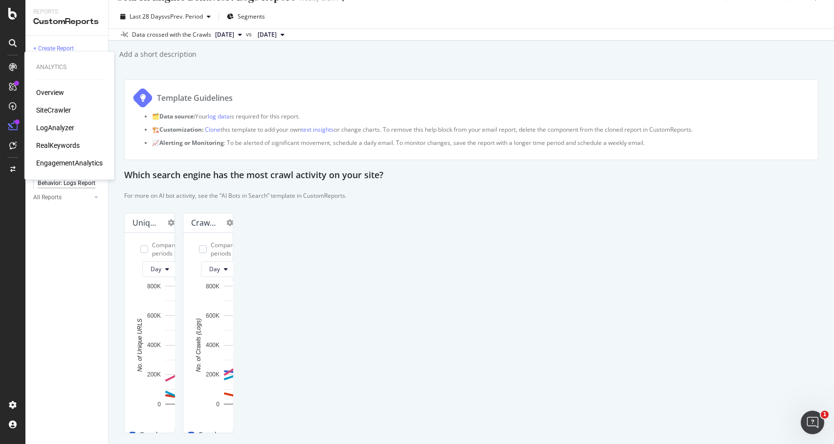
click at [54, 125] on div "LogAnalyzer" at bounding box center [55, 128] width 38 height 10
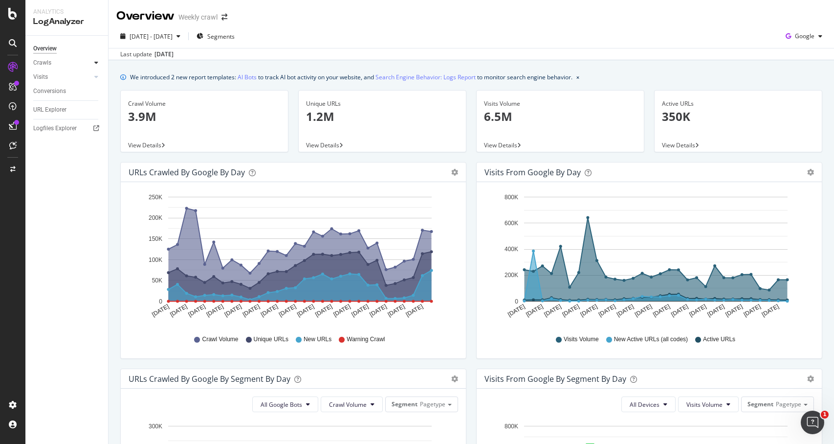
click at [96, 62] on icon at bounding box center [96, 63] width 4 height 6
click at [53, 129] on div "Resources" at bounding box center [51, 130] width 27 height 10
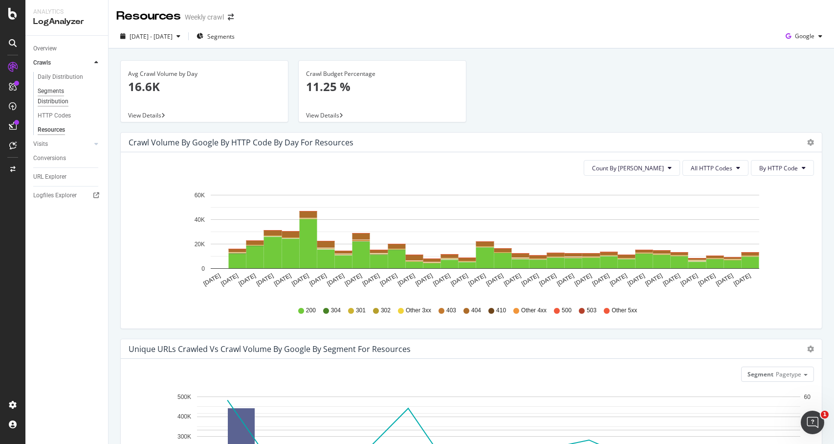
click at [53, 91] on div "Segments Distribution" at bounding box center [65, 96] width 54 height 21
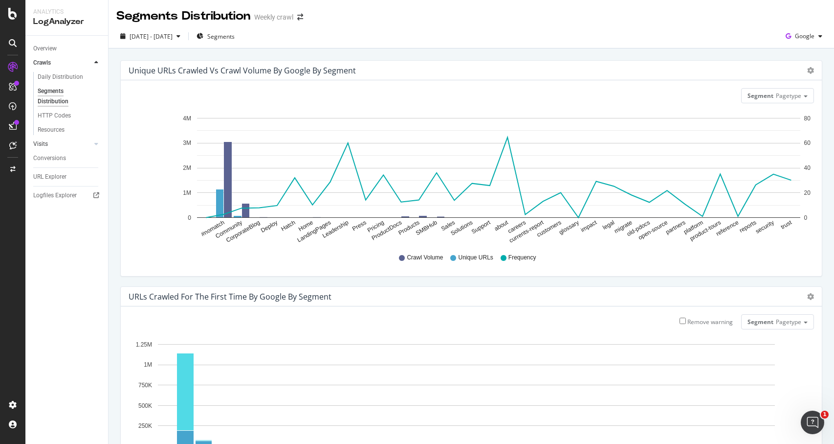
click at [54, 147] on link "Visits" at bounding box center [62, 144] width 58 height 10
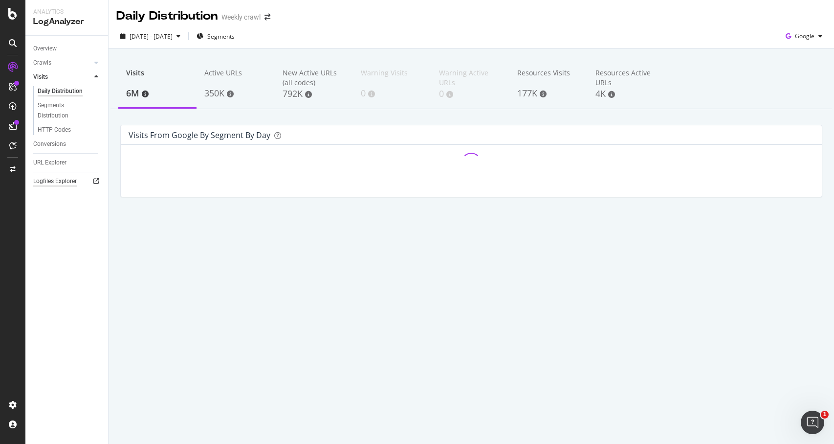
click at [47, 181] on div "Logfiles Explorer" at bounding box center [55, 181] width 44 height 10
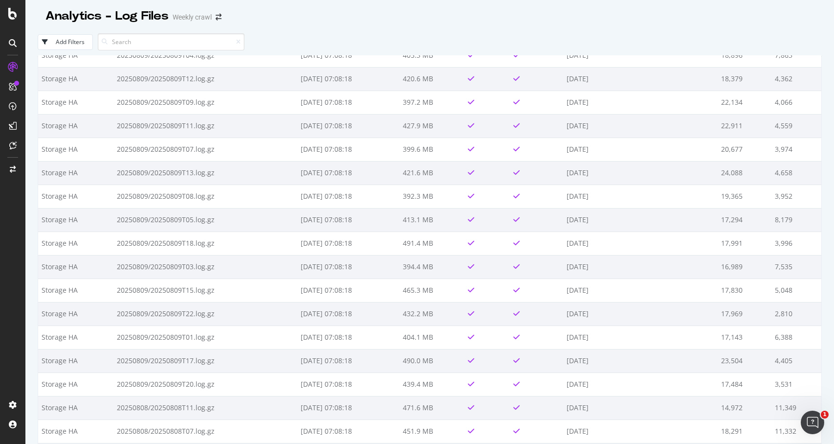
scroll to position [1979, 0]
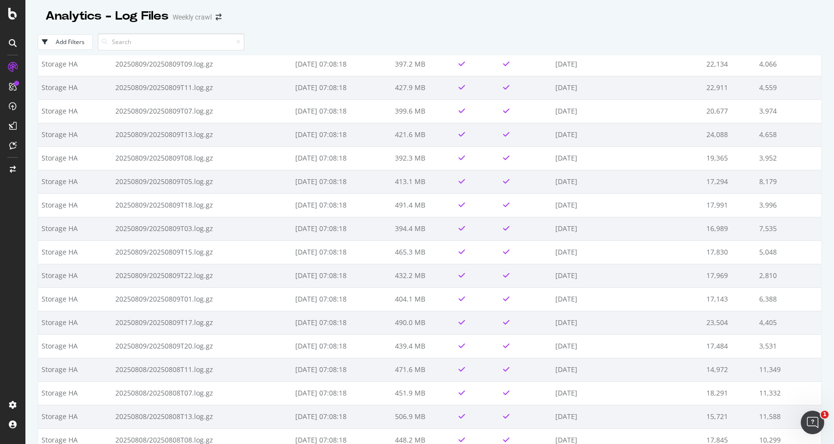
click at [8, 43] on div at bounding box center [13, 43] width 16 height 16
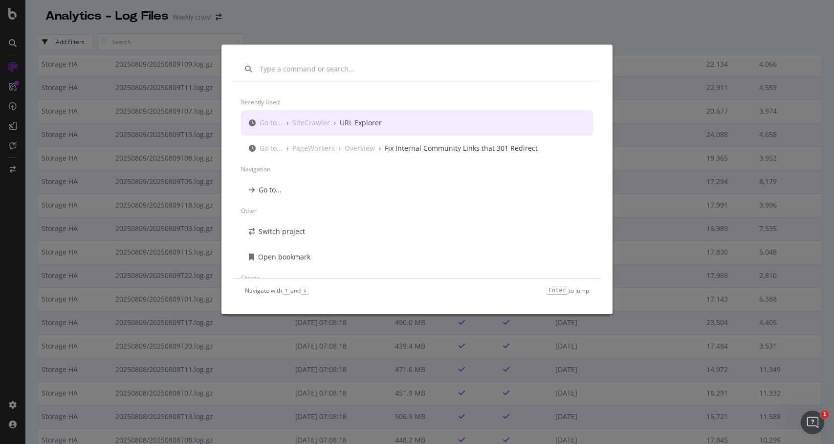
click at [19, 345] on div "Recently used Go to... › SiteCrawler › URL Explorer Go to... › PageWorkers › Ov…" at bounding box center [417, 222] width 834 height 444
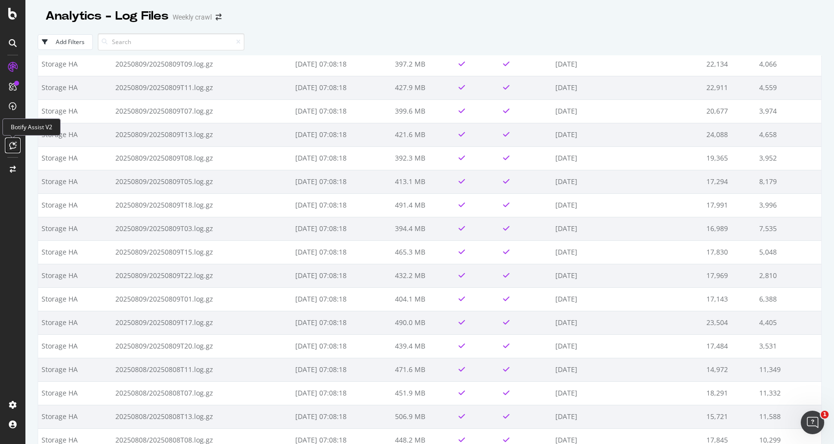
click at [11, 150] on div at bounding box center [13, 145] width 16 height 16
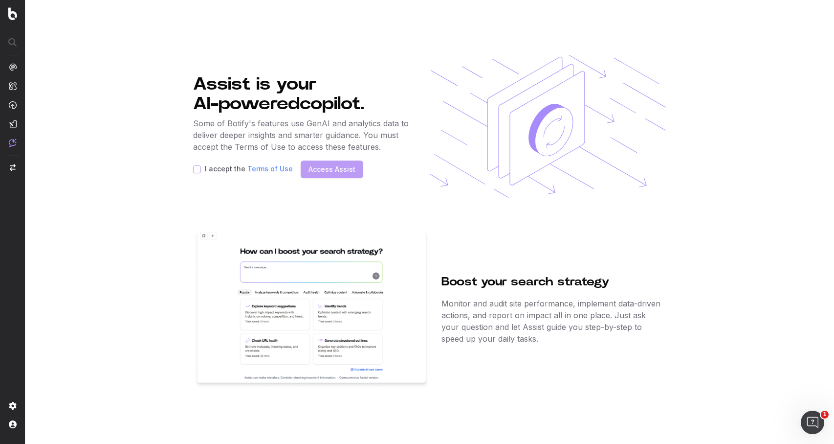
click at [200, 174] on div "I accept the Terms of Use Access Assist" at bounding box center [302, 169] width 219 height 18
click at [318, 172] on div "I accept the Terms of Use Access Assist" at bounding box center [302, 169] width 219 height 18
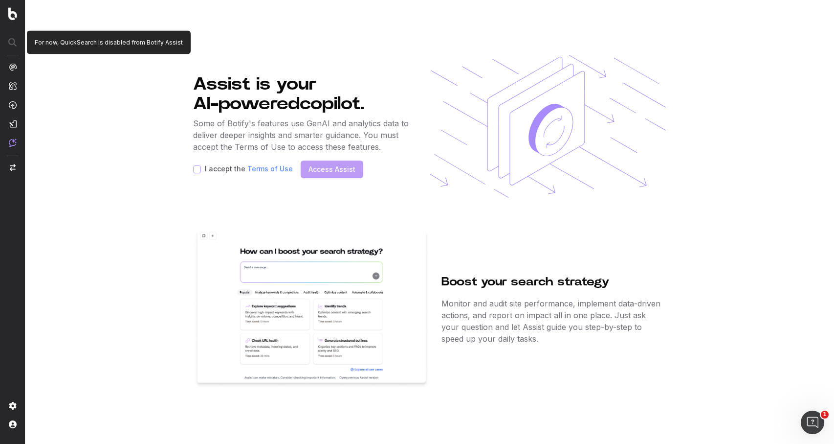
click at [11, 45] on div at bounding box center [12, 43] width 24 height 18
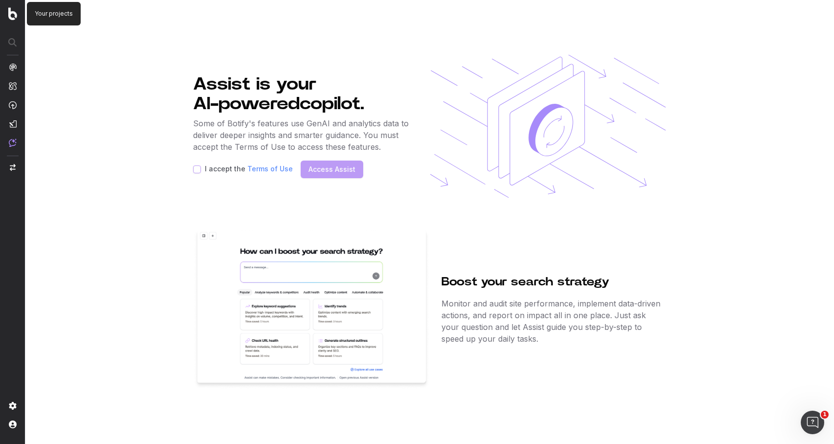
click at [11, 11] on img at bounding box center [12, 13] width 9 height 13
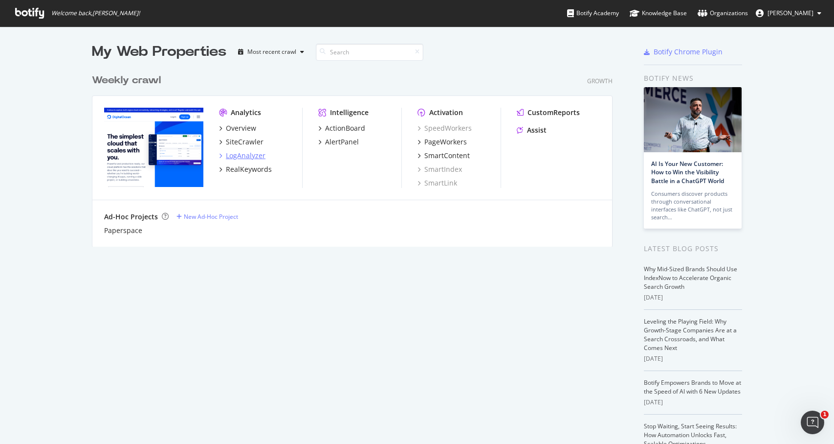
click at [248, 152] on div "LogAnalyzer" at bounding box center [246, 156] width 40 height 10
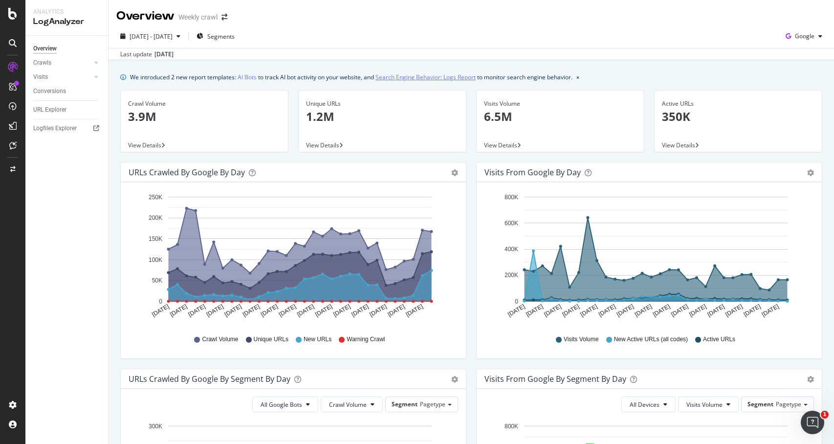
click at [423, 79] on link "Search Engine Behavior: Logs Report" at bounding box center [426, 77] width 100 height 10
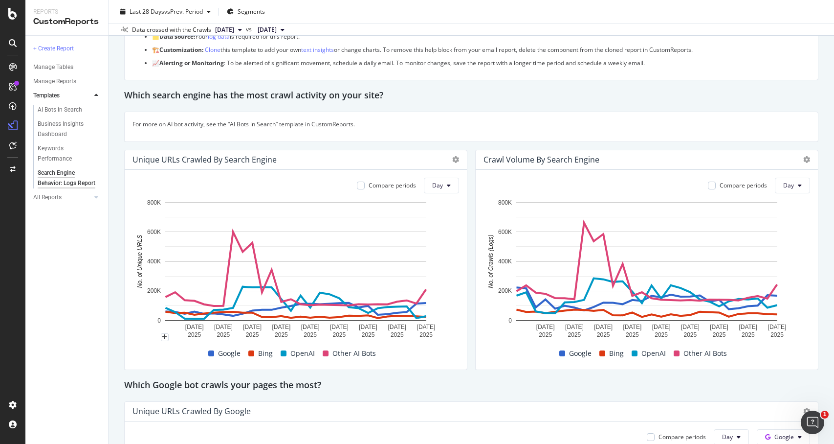
scroll to position [93, 0]
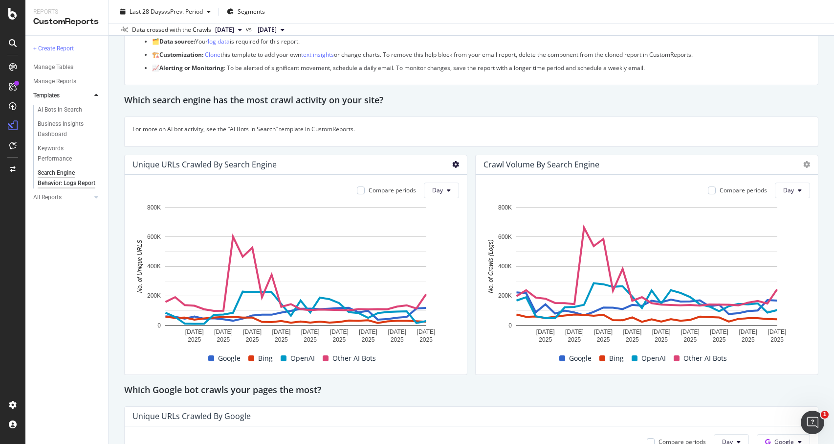
click at [456, 165] on icon at bounding box center [455, 164] width 7 height 7
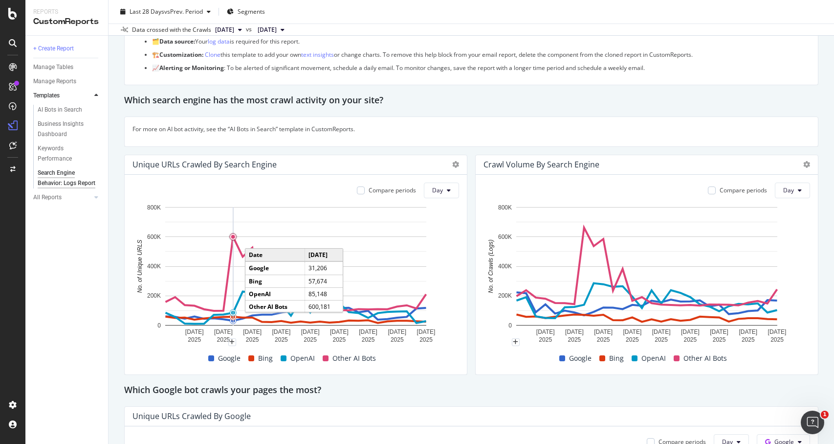
click at [232, 240] on circle "A chart." at bounding box center [233, 236] width 8 height 8
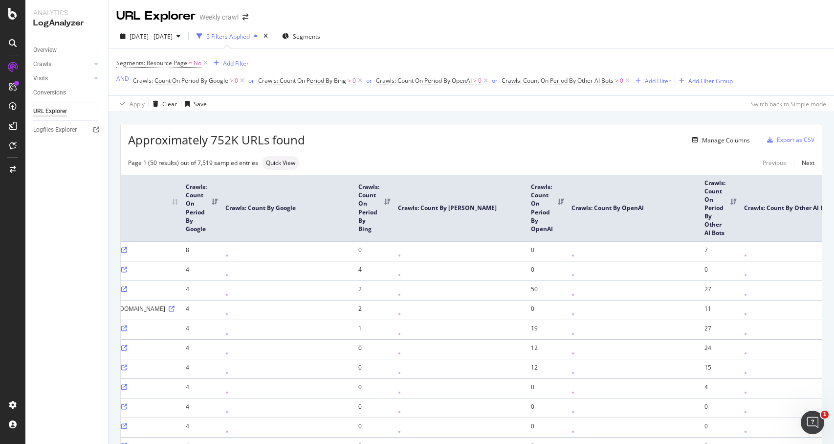
scroll to position [0, 121]
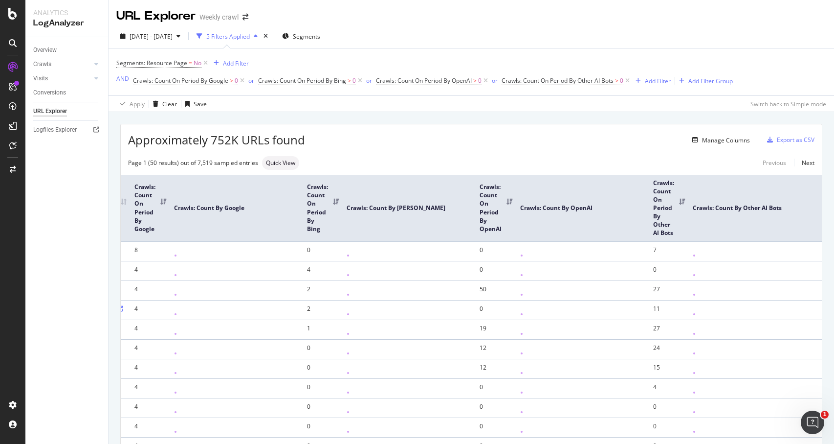
click at [681, 205] on th "Crawls: Count On Period By Other AI Bots" at bounding box center [670, 208] width 40 height 67
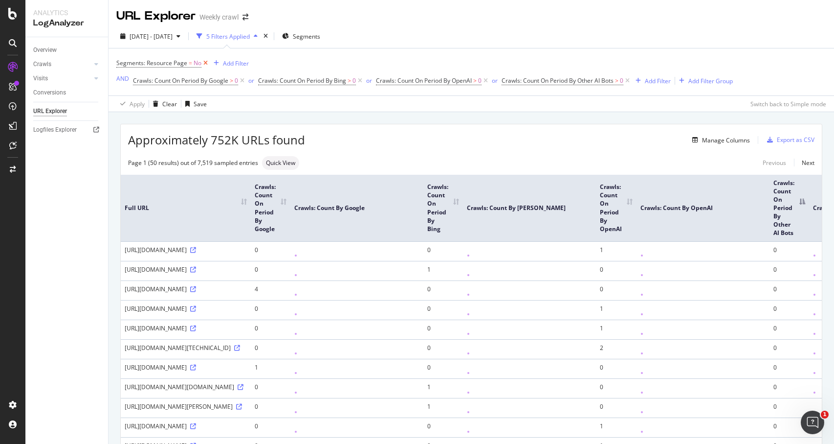
click at [202, 63] on icon at bounding box center [206, 63] width 8 height 10
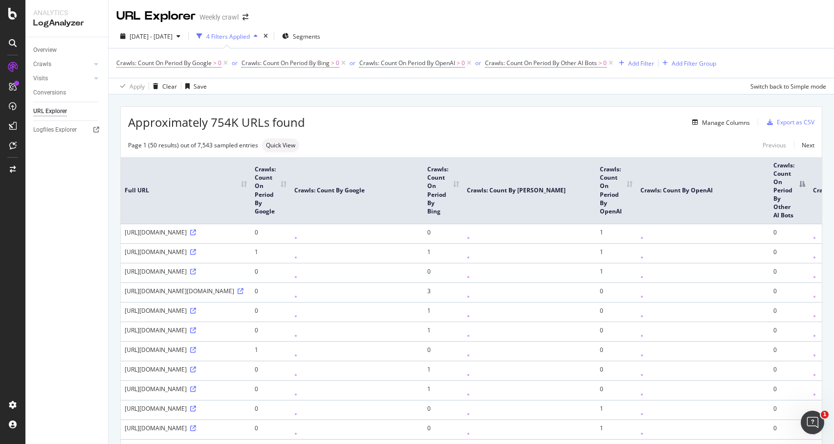
scroll to position [0, 121]
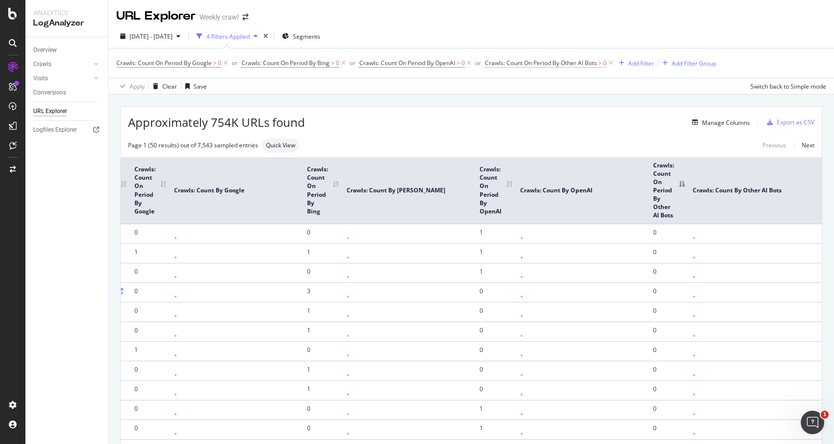
click at [555, 60] on span "Crawls: Count On Period By Other AI Bots" at bounding box center [541, 63] width 112 height 8
drag, startPoint x: 510, startPoint y: 120, endPoint x: 494, endPoint y: 120, distance: 15.7
click at [494, 120] on div "By Other AI Bots Greater than 0 Cancel Add filter Apply" at bounding box center [549, 112] width 123 height 82
type input "1"
click at [591, 140] on div "Apply" at bounding box center [595, 140] width 15 height 8
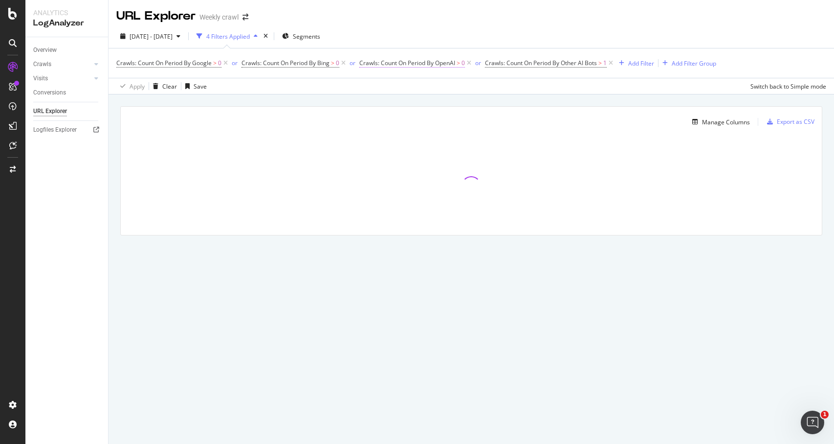
click at [449, 61] on span "Crawls: Count On Period By OpenAI" at bounding box center [407, 63] width 96 height 8
drag, startPoint x: 411, startPoint y: 125, endPoint x: 326, endPoint y: 124, distance: 85.1
click at [326, 124] on body "Analytics LogAnalyzer Overview Crawls Daily Distribution Segments Distribution …" at bounding box center [417, 222] width 834 height 444
drag, startPoint x: 391, startPoint y: 122, endPoint x: 340, endPoint y: 122, distance: 51.4
click at [340, 122] on body "Analytics LogAnalyzer Overview Crawls Daily Distribution Segments Distribution …" at bounding box center [417, 222] width 834 height 444
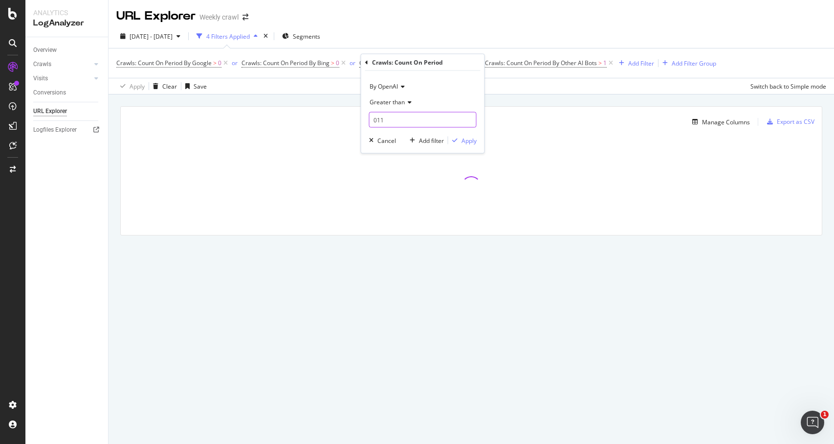
drag, startPoint x: 387, startPoint y: 119, endPoint x: 362, endPoint y: 119, distance: 24.9
click at [361, 119] on div "By OpenAI Greater than 011 Cancel Add filter Apply" at bounding box center [422, 112] width 123 height 82
type input "1"
click at [460, 142] on div "button" at bounding box center [455, 140] width 13 height 6
click at [328, 61] on span "Crawls: Count On Period By Bing" at bounding box center [286, 63] width 88 height 8
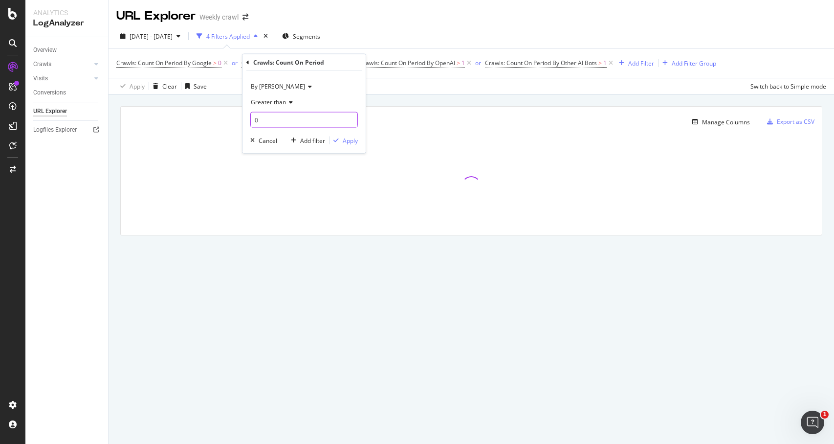
drag, startPoint x: 261, startPoint y: 123, endPoint x: 252, endPoint y: 123, distance: 8.8
click at [252, 123] on input "0" at bounding box center [304, 120] width 108 height 16
type input "1"
click at [350, 138] on div "Apply" at bounding box center [350, 140] width 15 height 8
click at [207, 62] on span "Crawls: Count On Period By Google" at bounding box center [163, 63] width 95 height 8
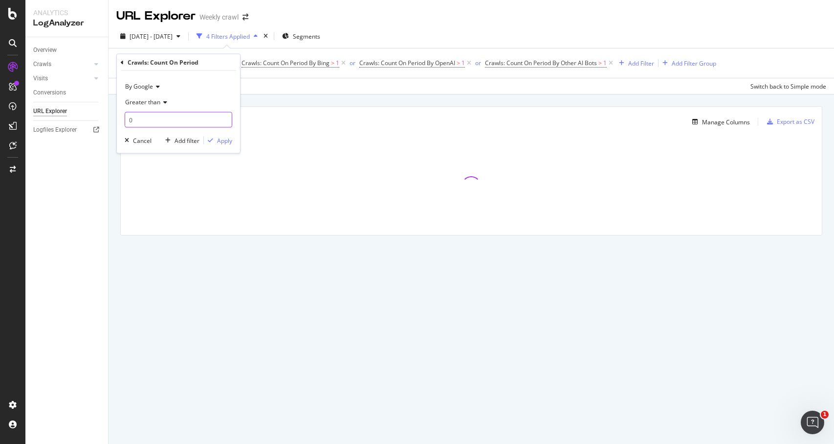
drag, startPoint x: 149, startPoint y: 118, endPoint x: 113, endPoint y: 118, distance: 35.2
click at [113, 118] on body "Analytics LogAnalyzer Overview Crawls Daily Distribution Segments Distribution …" at bounding box center [417, 222] width 834 height 444
drag, startPoint x: 142, startPoint y: 119, endPoint x: 114, endPoint y: 119, distance: 27.4
click at [114, 119] on body "Analytics LogAnalyzer Overview Crawls Daily Distribution Segments Distribution …" at bounding box center [417, 222] width 834 height 444
drag, startPoint x: 147, startPoint y: 121, endPoint x: 124, endPoint y: 121, distance: 23.0
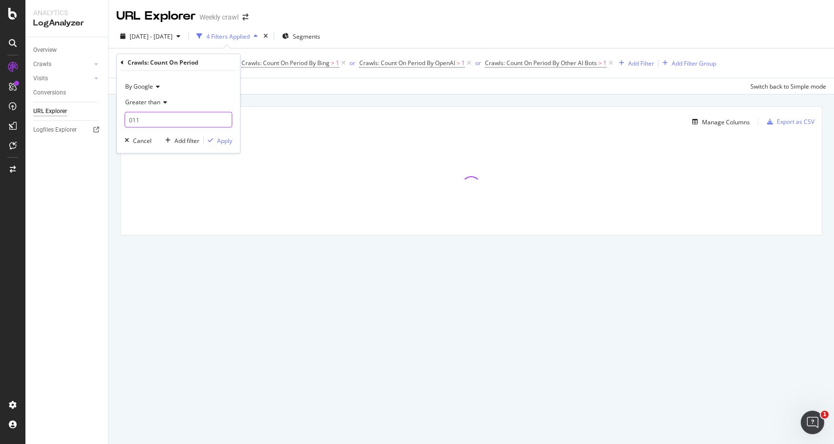
click at [124, 121] on div "By Google Greater than 011 Cancel Add filter Apply" at bounding box center [178, 112] width 123 height 82
type input "1"
click at [229, 145] on div "By Google Greater than 1 Cancel Add filter Apply" at bounding box center [178, 112] width 123 height 82
click at [225, 141] on div "Apply" at bounding box center [224, 140] width 15 height 8
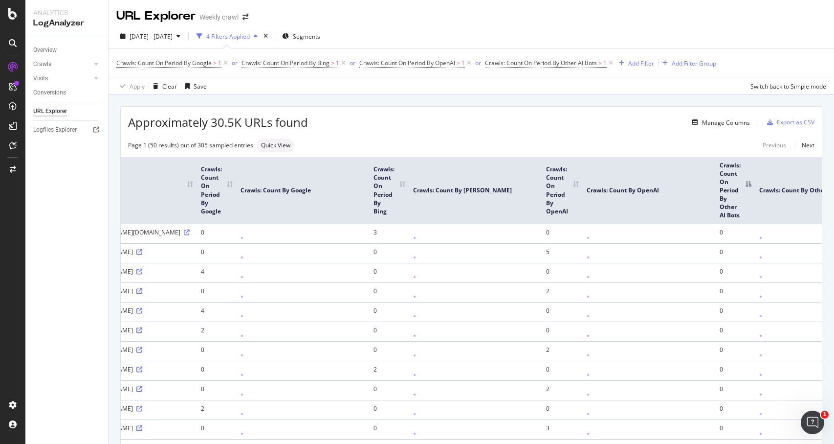
scroll to position [0, 121]
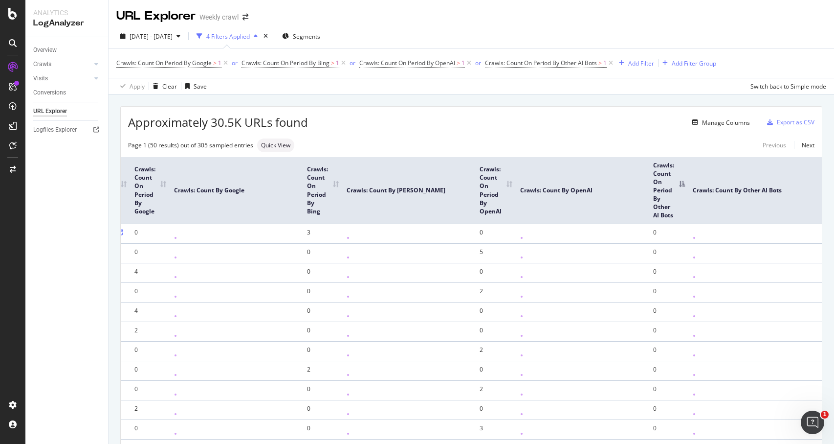
click at [681, 184] on th "Crawls: Count On Period By Other AI Bots" at bounding box center [670, 190] width 40 height 67
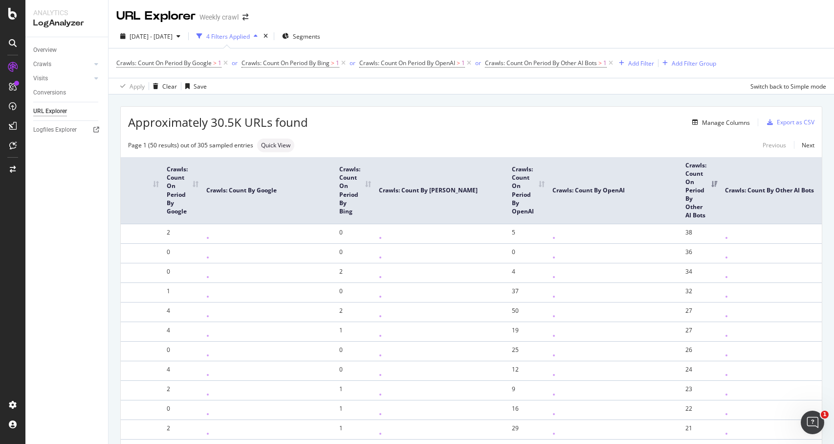
scroll to position [0, 83]
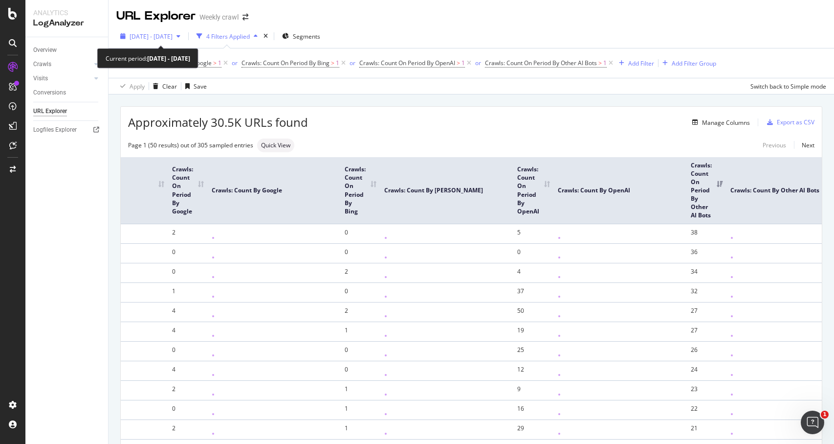
click at [180, 37] on icon "button" at bounding box center [179, 36] width 4 height 6
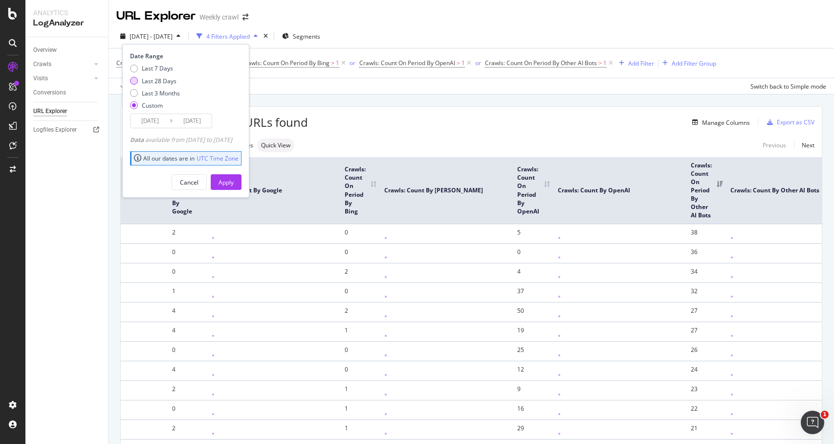
click at [169, 80] on div "Last 28 Days" at bounding box center [159, 81] width 35 height 8
type input "2025/07/16"
type input "2025/08/12"
click at [234, 180] on div "Apply" at bounding box center [226, 182] width 15 height 8
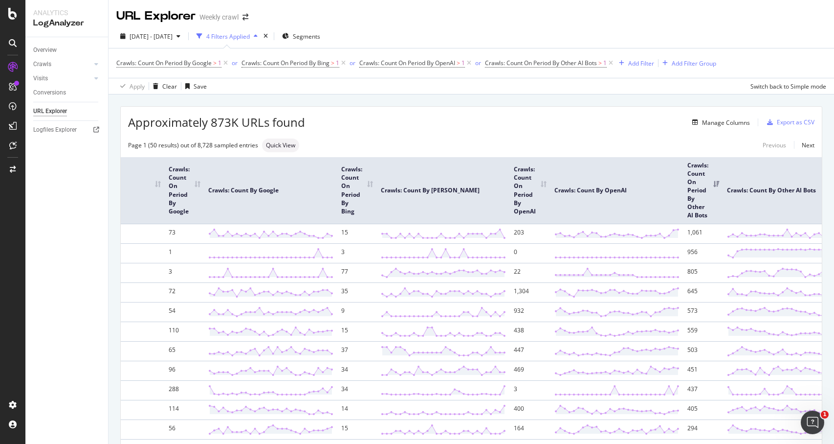
scroll to position [0, 121]
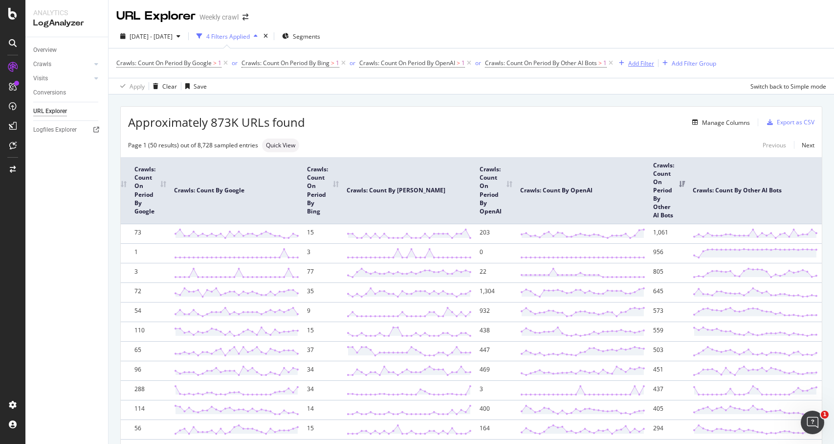
click at [642, 65] on div "Add Filter" at bounding box center [641, 63] width 26 height 8
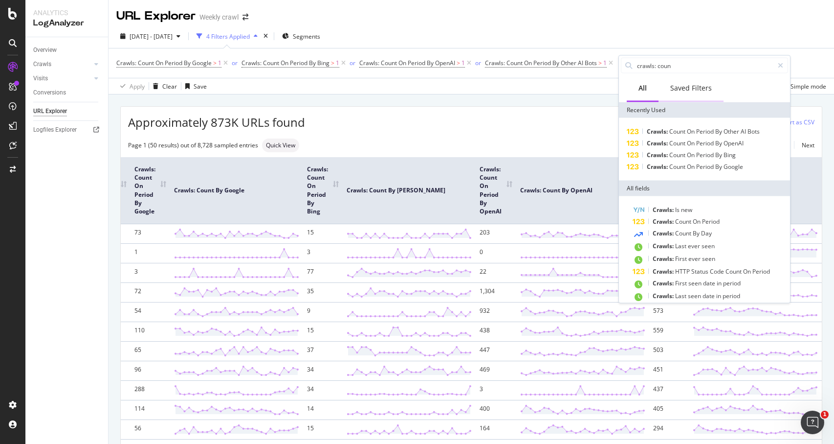
type input "crawls: count"
click at [675, 23] on div "URL Explorer Weekly crawl" at bounding box center [472, 12] width 726 height 24
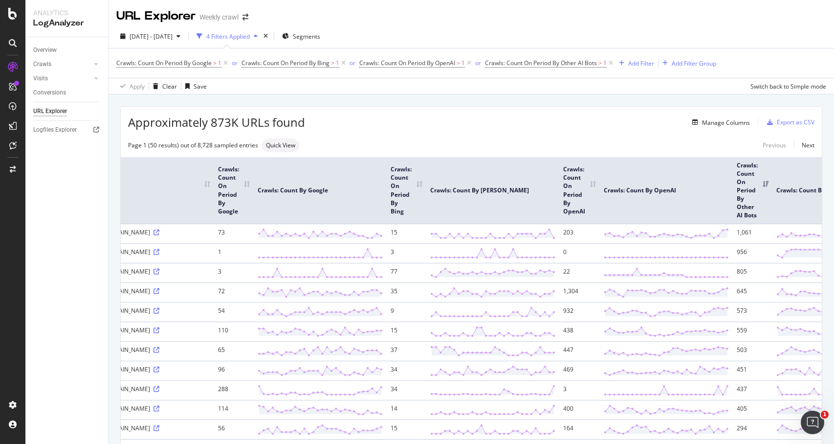
scroll to position [0, 41]
click at [802, 119] on div "Export as CSV" at bounding box center [796, 122] width 38 height 8
click at [788, 124] on div "Export as CSV" at bounding box center [796, 122] width 38 height 8
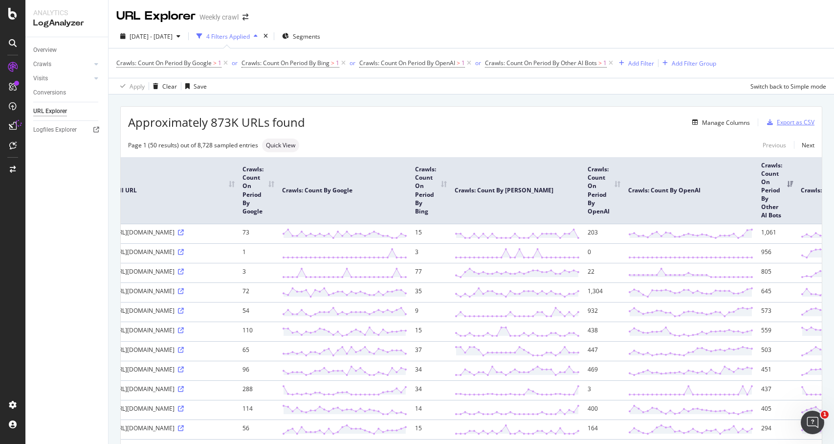
scroll to position [0, 4]
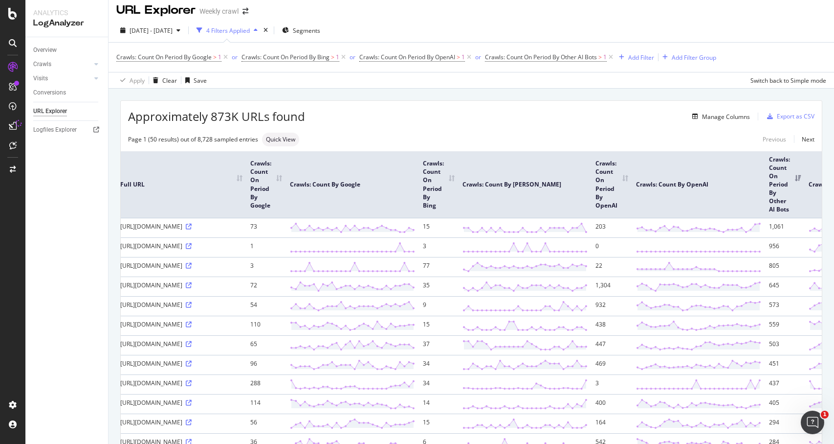
scroll to position [0, 0]
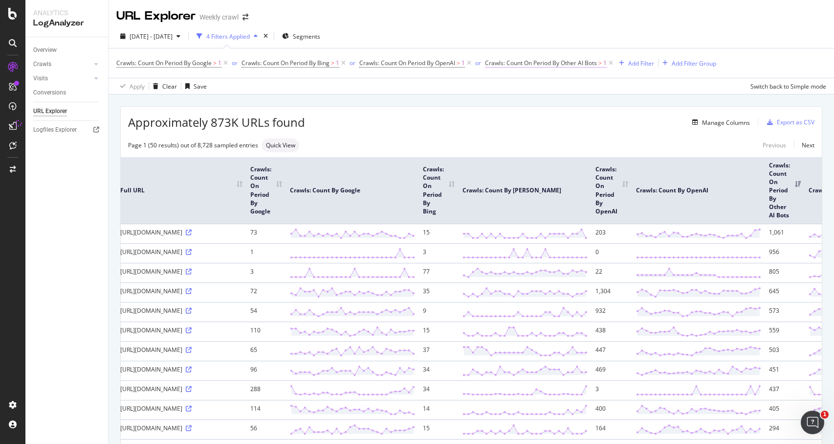
click at [597, 64] on span "Crawls: Count On Period By Other AI Bots" at bounding box center [541, 63] width 112 height 8
drag, startPoint x: 520, startPoint y: 117, endPoint x: 482, endPoint y: 117, distance: 38.2
click at [482, 117] on body "Analytics LogAnalyzer Overview Crawls Daily Distribution Segments Distribution …" at bounding box center [417, 222] width 834 height 444
drag, startPoint x: 516, startPoint y: 120, endPoint x: 499, endPoint y: 120, distance: 16.6
click at [499, 120] on input "1" at bounding box center [550, 120] width 108 height 16
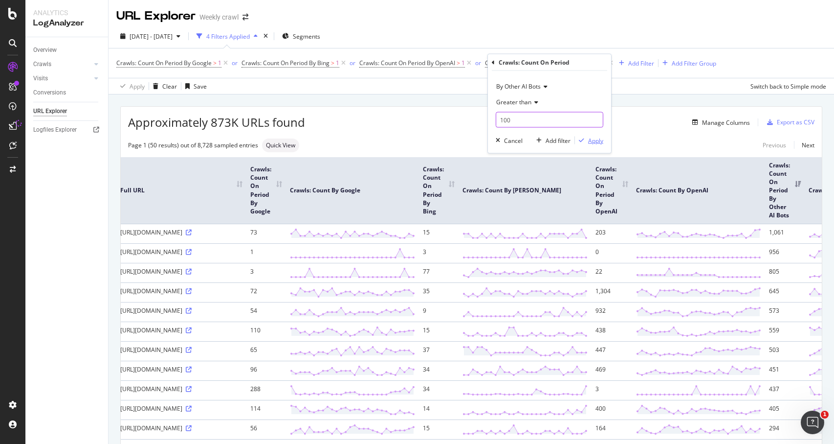
type input "100"
click at [589, 142] on div "Apply" at bounding box center [595, 140] width 15 height 8
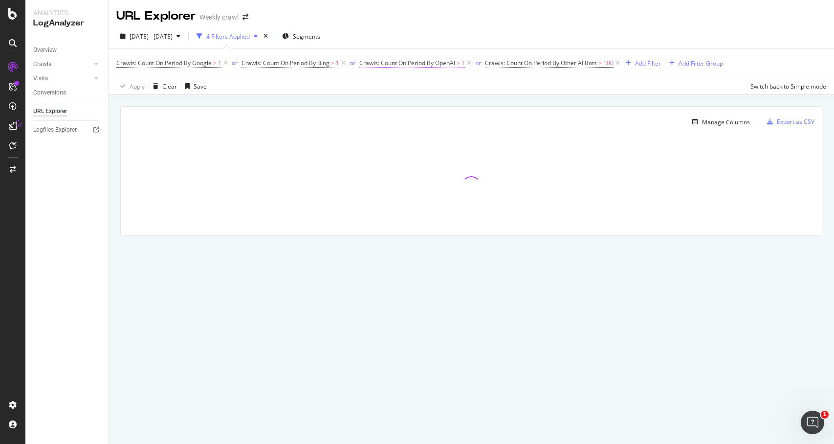
click at [441, 61] on span "Crawls: Count On Period By OpenAI" at bounding box center [407, 63] width 96 height 8
click at [385, 121] on input "1" at bounding box center [423, 120] width 108 height 16
type input "100"
click at [462, 135] on div "By OpenAI Greater than 100 Cancel Add filter Apply" at bounding box center [422, 112] width 123 height 82
click at [464, 136] on div "Apply" at bounding box center [469, 140] width 15 height 8
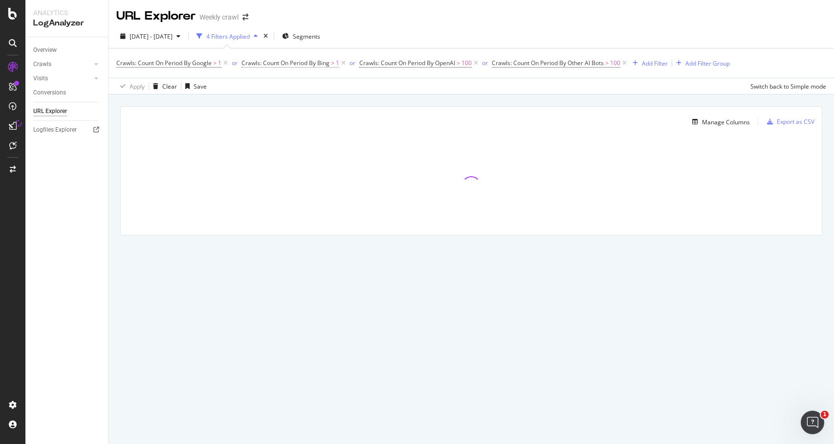
click at [311, 65] on span "Crawls: Count On Period By Bing" at bounding box center [286, 63] width 88 height 8
click at [293, 117] on input "1" at bounding box center [304, 120] width 108 height 16
type input "100"
click at [352, 137] on div "Apply" at bounding box center [350, 140] width 15 height 8
click at [182, 61] on span "Crawls: Count On Period By Google" at bounding box center [163, 63] width 95 height 8
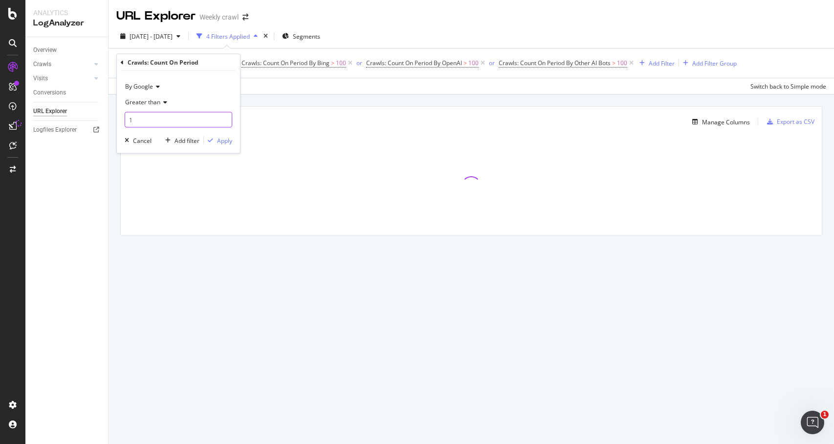
click at [170, 120] on input "1" at bounding box center [179, 120] width 108 height 16
type input "100"
click at [223, 143] on div "Apply" at bounding box center [224, 140] width 15 height 8
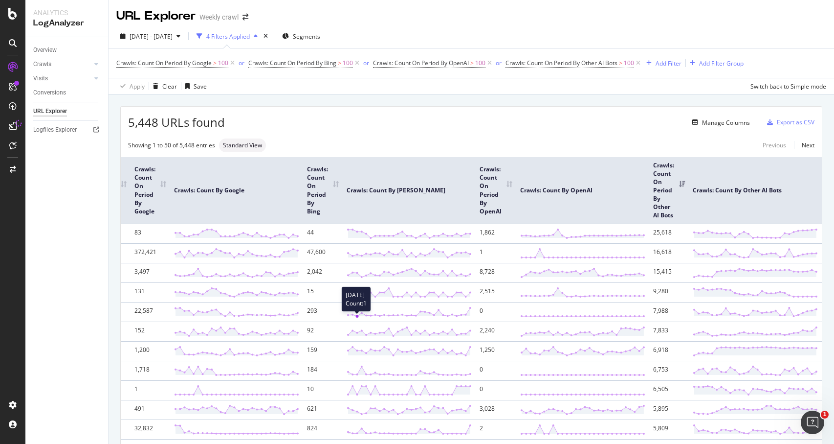
scroll to position [0, 0]
click at [799, 119] on div "Export as CSV" at bounding box center [796, 121] width 38 height 8
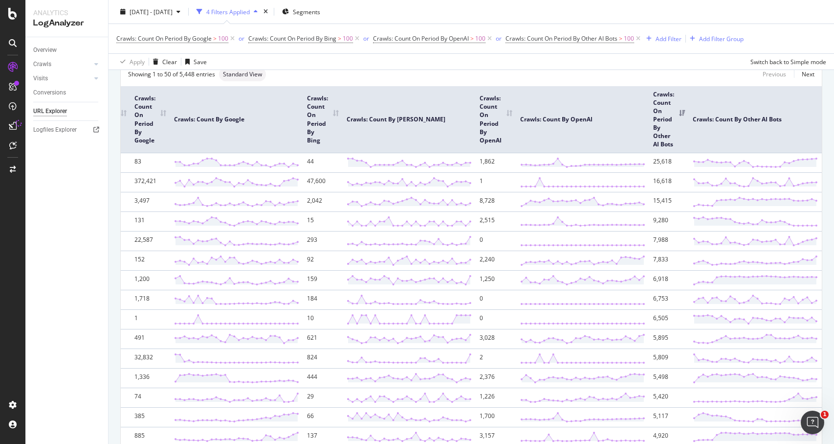
scroll to position [0, 0]
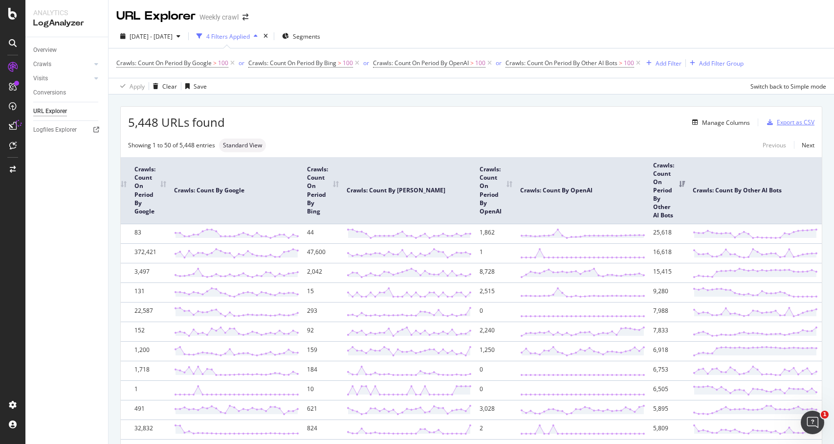
click at [803, 123] on div "Export as CSV" at bounding box center [796, 122] width 38 height 8
click at [416, 91] on div "Apply Clear Save Switch back to Simple mode" at bounding box center [472, 86] width 726 height 16
click at [239, 147] on span "Standard View" at bounding box center [242, 145] width 39 height 6
click at [795, 124] on div "Export as CSV" at bounding box center [796, 122] width 38 height 8
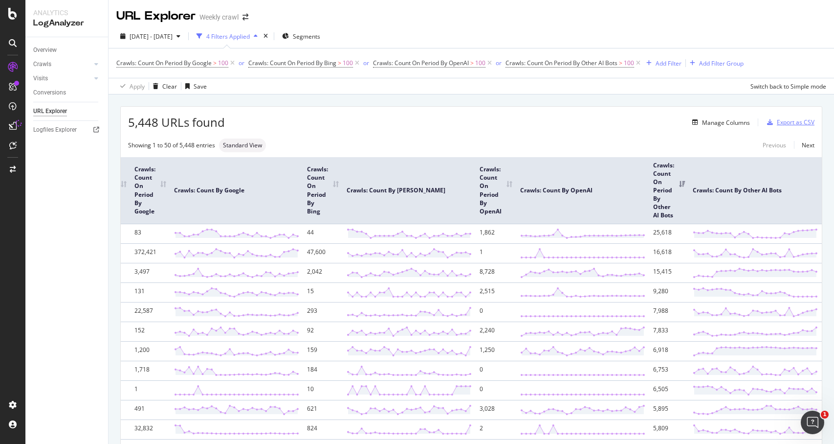
click at [802, 126] on div "Export as CSV" at bounding box center [796, 122] width 38 height 8
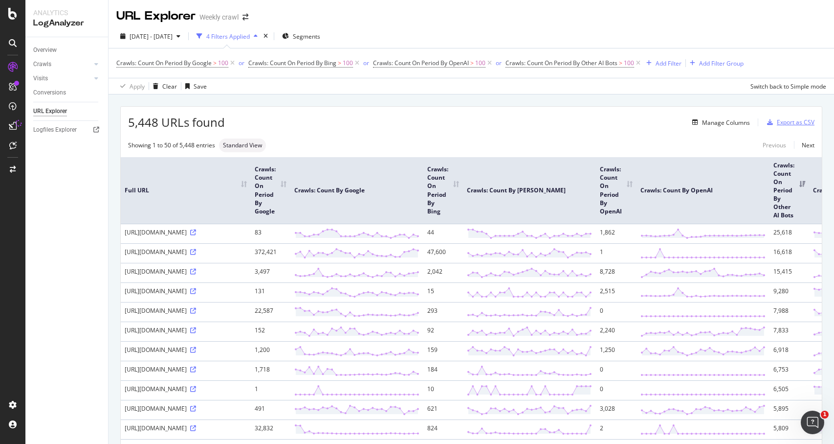
click at [787, 124] on div "Export as CSV" at bounding box center [796, 122] width 38 height 8
click at [804, 123] on div "Export as CSV" at bounding box center [796, 122] width 38 height 8
click at [805, 47] on div "[DATE] - [DATE] 4 Filters Applied Segments" at bounding box center [472, 38] width 726 height 20
click at [783, 123] on div "Export as CSV" at bounding box center [796, 122] width 38 height 8
click at [634, 63] on span "100" at bounding box center [629, 63] width 10 height 14
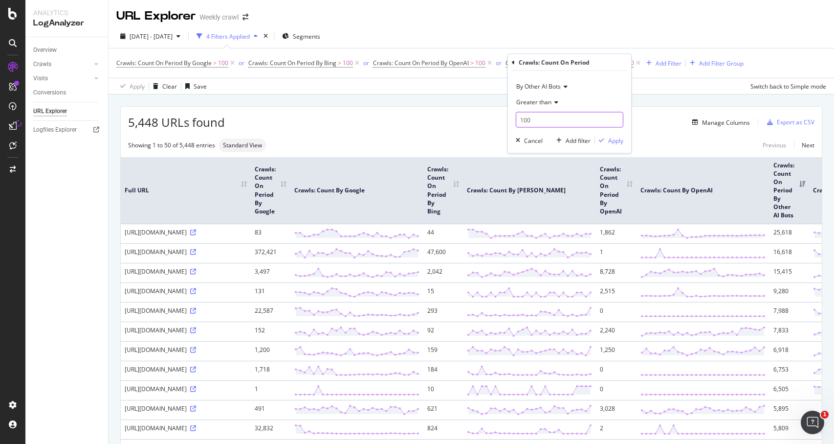
drag, startPoint x: 524, startPoint y: 116, endPoint x: 516, endPoint y: 116, distance: 7.4
click at [516, 116] on input "100" at bounding box center [570, 120] width 108 height 16
type input "200"
click at [610, 144] on div "Apply" at bounding box center [615, 140] width 15 height 8
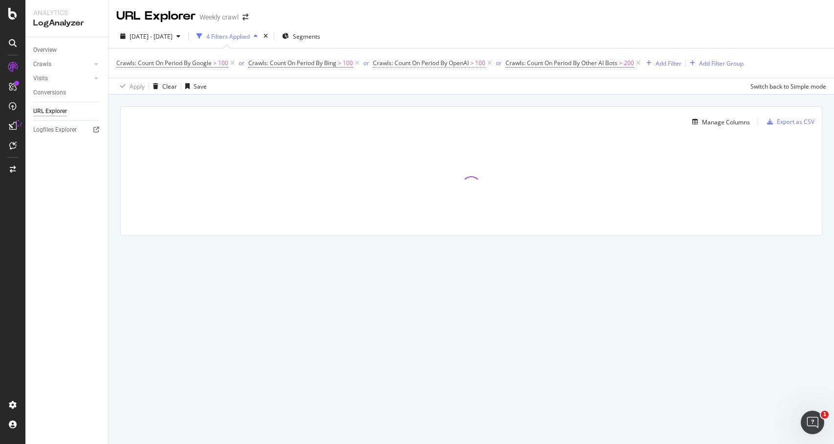
click at [478, 64] on span "100" at bounding box center [480, 63] width 10 height 14
drag, startPoint x: 389, startPoint y: 119, endPoint x: 375, endPoint y: 119, distance: 13.7
click at [376, 119] on div "By OpenAI Greater than 100 Cancel Add filter Apply" at bounding box center [436, 112] width 123 height 82
type input "200"
click at [486, 141] on div "Apply" at bounding box center [482, 140] width 15 height 8
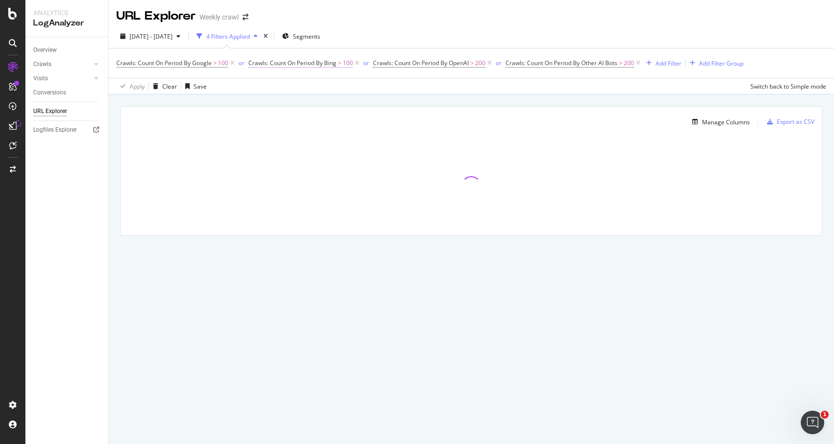
click at [326, 64] on span "Crawls: Count On Period By Bing" at bounding box center [292, 63] width 88 height 8
drag, startPoint x: 265, startPoint y: 121, endPoint x: 250, endPoint y: 121, distance: 14.7
click at [250, 121] on div "By Bing Greater than 100 Cancel Add filter Apply" at bounding box center [310, 112] width 123 height 82
type input "200"
click at [353, 144] on div "Apply" at bounding box center [357, 140] width 15 height 8
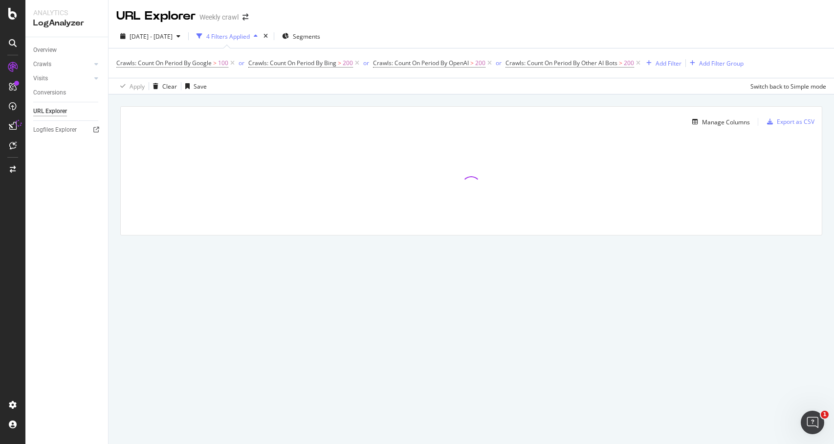
click at [210, 70] on div "Crawls: Count On Period By Google > 100 or Crawls: Count On Period By Bing > 20…" at bounding box center [471, 62] width 710 height 29
click at [210, 63] on span "Crawls: Count On Period By Google" at bounding box center [163, 63] width 95 height 8
drag, startPoint x: 133, startPoint y: 120, endPoint x: 126, endPoint y: 120, distance: 7.3
click at [126, 120] on input "100" at bounding box center [179, 120] width 108 height 16
type input "200"
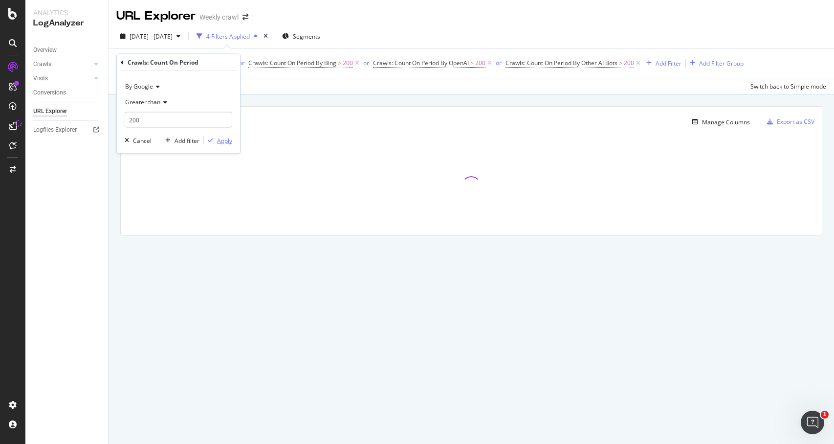
click at [220, 138] on div "Apply" at bounding box center [224, 140] width 15 height 8
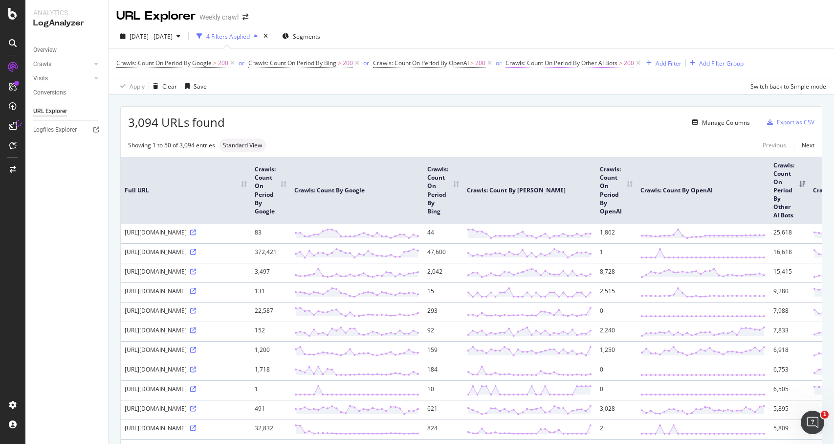
click at [628, 63] on span "200" at bounding box center [629, 63] width 10 height 14
drag, startPoint x: 524, startPoint y: 118, endPoint x: 509, endPoint y: 116, distance: 14.9
click at [509, 116] on div "By Other AI Bots Greater than 200 Cancel Add filter Apply" at bounding box center [569, 112] width 123 height 82
type input "500"
click at [618, 140] on div "Apply" at bounding box center [615, 140] width 15 height 8
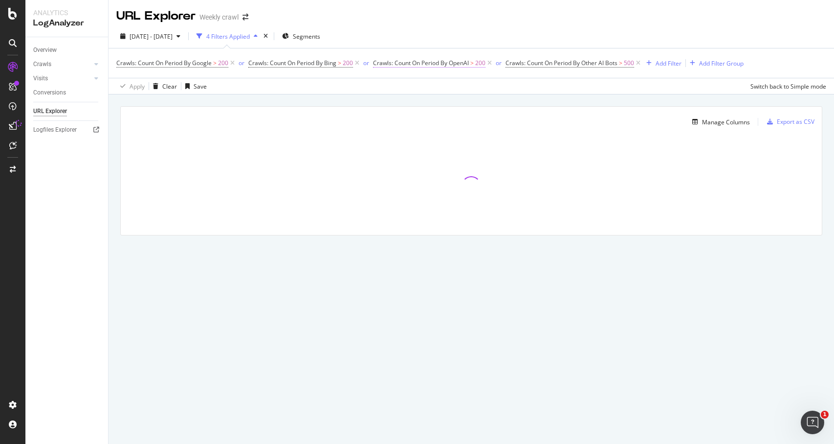
click at [460, 65] on span "Crawls: Count On Period By OpenAI" at bounding box center [421, 63] width 96 height 8
drag, startPoint x: 390, startPoint y: 121, endPoint x: 374, endPoint y: 121, distance: 15.7
click at [375, 121] on div "By OpenAI Greater than 200 Cancel Add filter Apply" at bounding box center [436, 112] width 123 height 82
type input "500"
click at [486, 138] on div "Apply" at bounding box center [482, 140] width 15 height 8
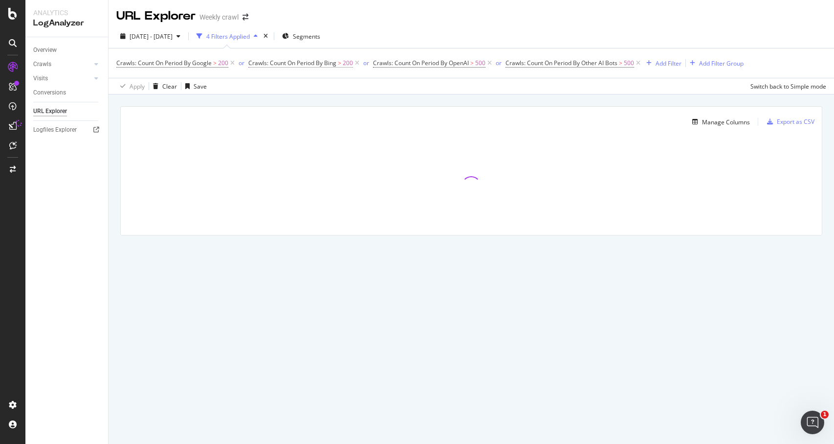
click at [337, 63] on span "Crawls: Count On Period By Bing > 200" at bounding box center [300, 63] width 105 height 9
drag, startPoint x: 265, startPoint y: 118, endPoint x: 247, endPoint y: 118, distance: 18.1
click at [256, 118] on div "By Bing Greater than 200 Cancel Add filter Apply" at bounding box center [310, 112] width 123 height 82
type input "500"
click at [359, 140] on div "Apply" at bounding box center [357, 140] width 15 height 8
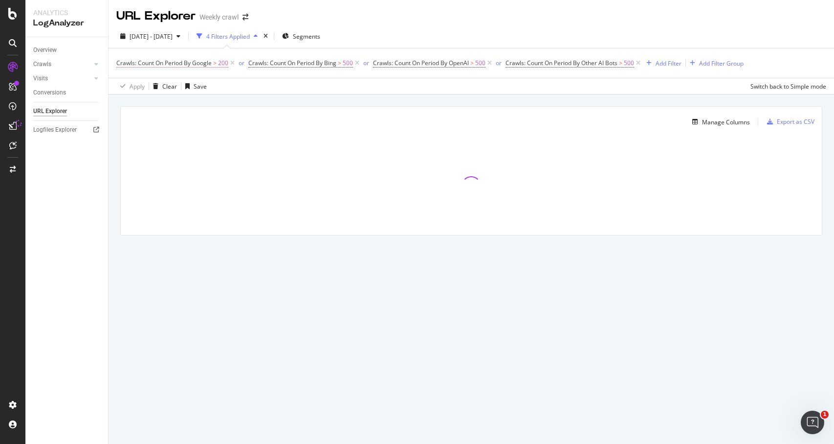
click at [210, 65] on span "Crawls: Count On Period By Google" at bounding box center [163, 63] width 95 height 8
drag, startPoint x: 133, startPoint y: 116, endPoint x: 119, endPoint y: 116, distance: 13.2
click at [119, 116] on div "By Google Greater than 200 Cancel Add filter Apply" at bounding box center [178, 112] width 123 height 82
type input "500"
click at [222, 138] on div "Apply" at bounding box center [224, 140] width 15 height 8
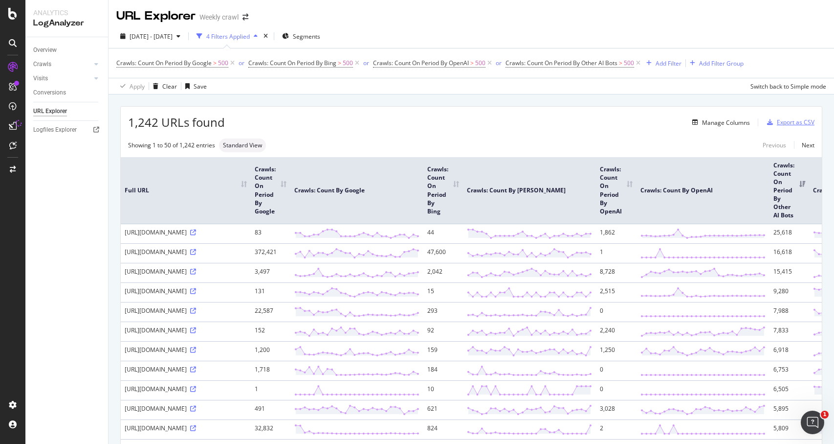
click at [808, 120] on div "Export as CSV" at bounding box center [796, 122] width 38 height 8
click at [795, 119] on div "Export as CSV" at bounding box center [796, 122] width 38 height 8
click at [797, 124] on div "Export as CSV" at bounding box center [796, 122] width 38 height 8
click at [534, 122] on div "Manage Columns" at bounding box center [487, 122] width 525 height 12
click at [278, 67] on span "Crawls: Count On Period By Bing" at bounding box center [292, 63] width 88 height 8
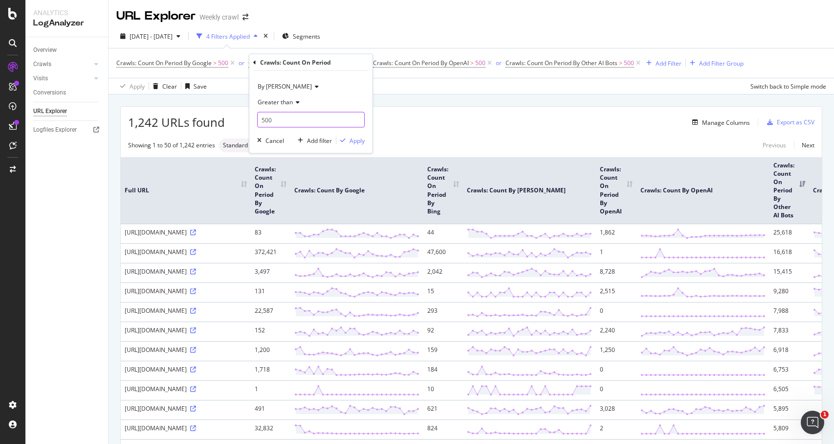
drag, startPoint x: 266, startPoint y: 119, endPoint x: 259, endPoint y: 119, distance: 6.4
click at [259, 119] on input "500" at bounding box center [311, 120] width 108 height 16
type input "1000"
click at [356, 144] on div "Apply" at bounding box center [357, 140] width 15 height 8
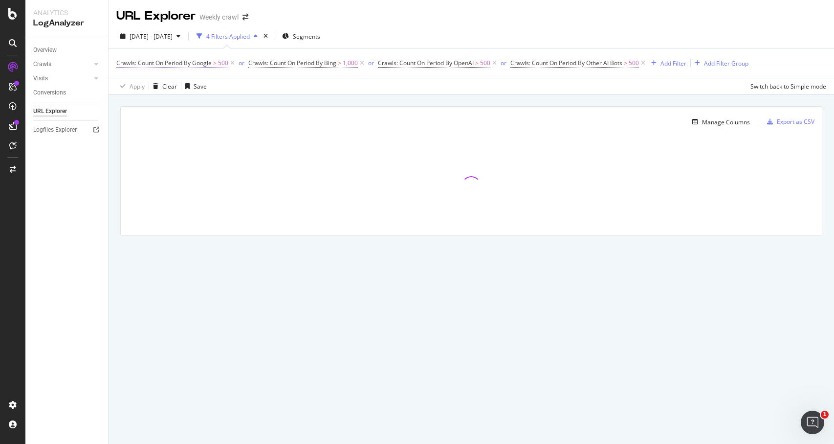
click at [224, 65] on span "500" at bounding box center [223, 63] width 10 height 14
drag, startPoint x: 131, startPoint y: 122, endPoint x: 122, endPoint y: 122, distance: 8.8
click at [122, 122] on div "By Google Greater than 500 Cancel Add filter Apply" at bounding box center [178, 112] width 123 height 82
type input "1000"
click at [228, 138] on div "Apply" at bounding box center [224, 140] width 15 height 8
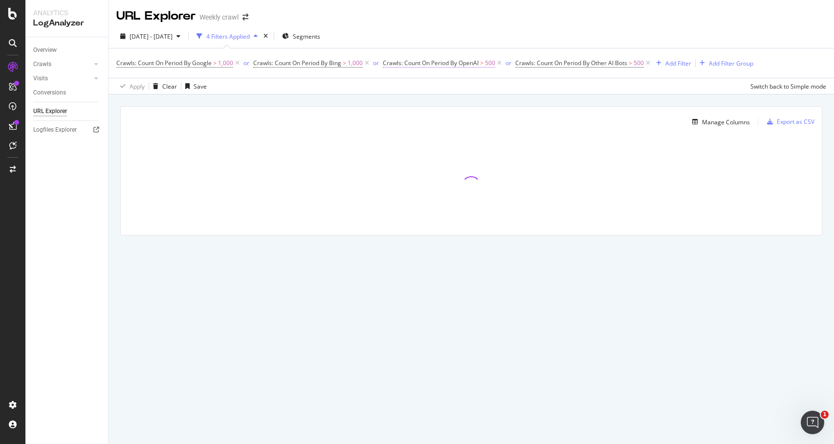
click at [484, 62] on span ">" at bounding box center [481, 63] width 3 height 8
drag, startPoint x: 399, startPoint y: 121, endPoint x: 385, endPoint y: 121, distance: 13.2
click at [385, 121] on div "By OpenAI Greater than 500 Cancel Add filter Apply" at bounding box center [445, 112] width 123 height 82
type input "1000"
click at [488, 139] on div "Apply" at bounding box center [492, 140] width 15 height 8
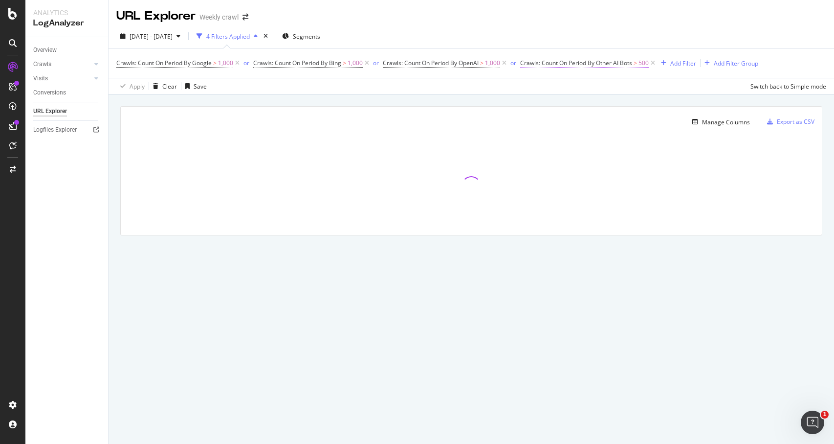
click at [643, 63] on span "500" at bounding box center [644, 63] width 10 height 14
drag, startPoint x: 538, startPoint y: 119, endPoint x: 517, endPoint y: 119, distance: 20.5
click at [517, 119] on body "Analytics LogAnalyzer Overview Crawls Daily Distribution Segments Distribution …" at bounding box center [417, 222] width 834 height 444
type input "5"
type input "1000"
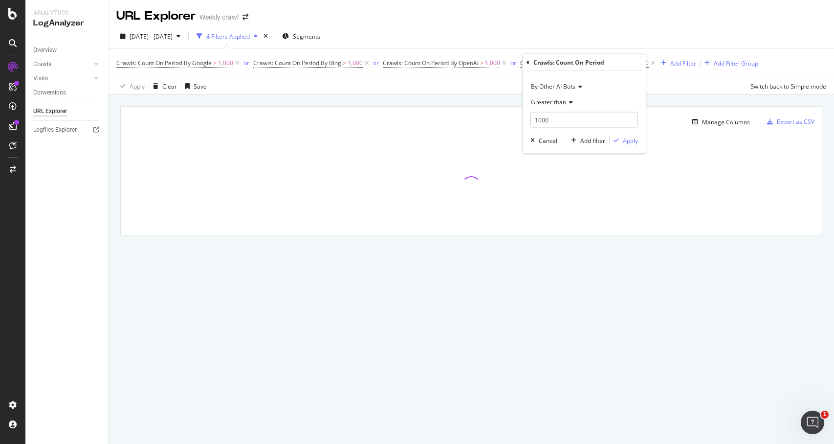
click at [631, 146] on div "By Other AI Bots Greater than 1000 Cancel Add filter Apply" at bounding box center [584, 112] width 123 height 82
click at [629, 140] on div "Apply" at bounding box center [630, 140] width 15 height 8
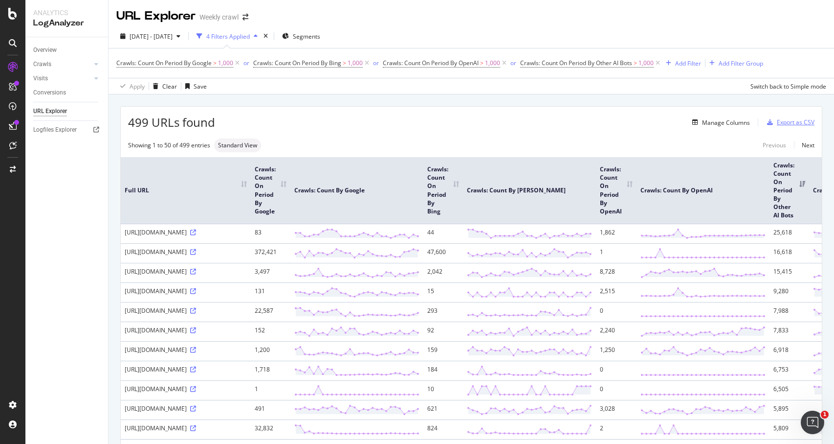
click at [801, 121] on div "Export as CSV" at bounding box center [796, 122] width 38 height 8
click at [802, 124] on div "Export as CSV" at bounding box center [796, 122] width 38 height 8
